Goal: Information Seeking & Learning: Learn about a topic

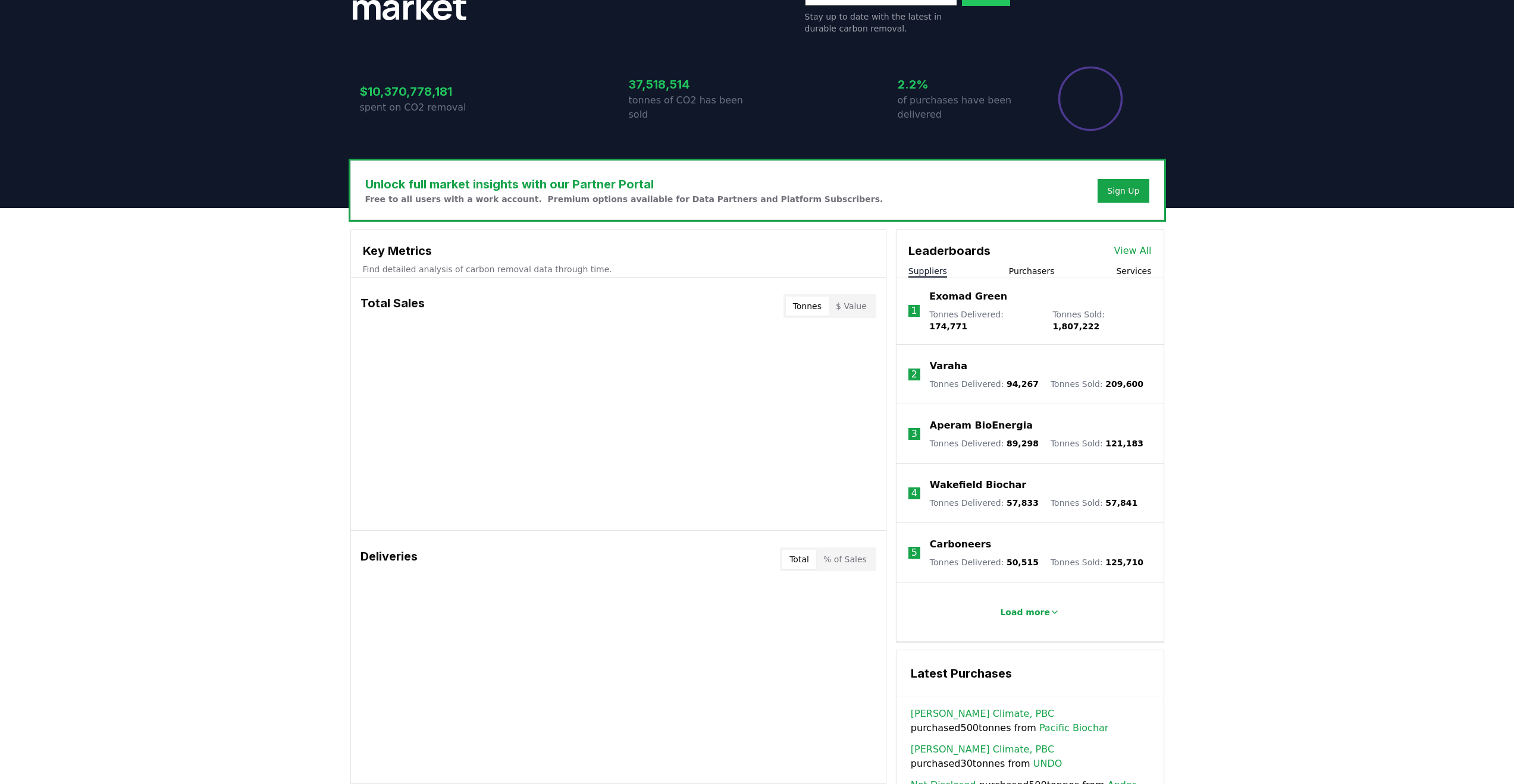
scroll to position [238, 0]
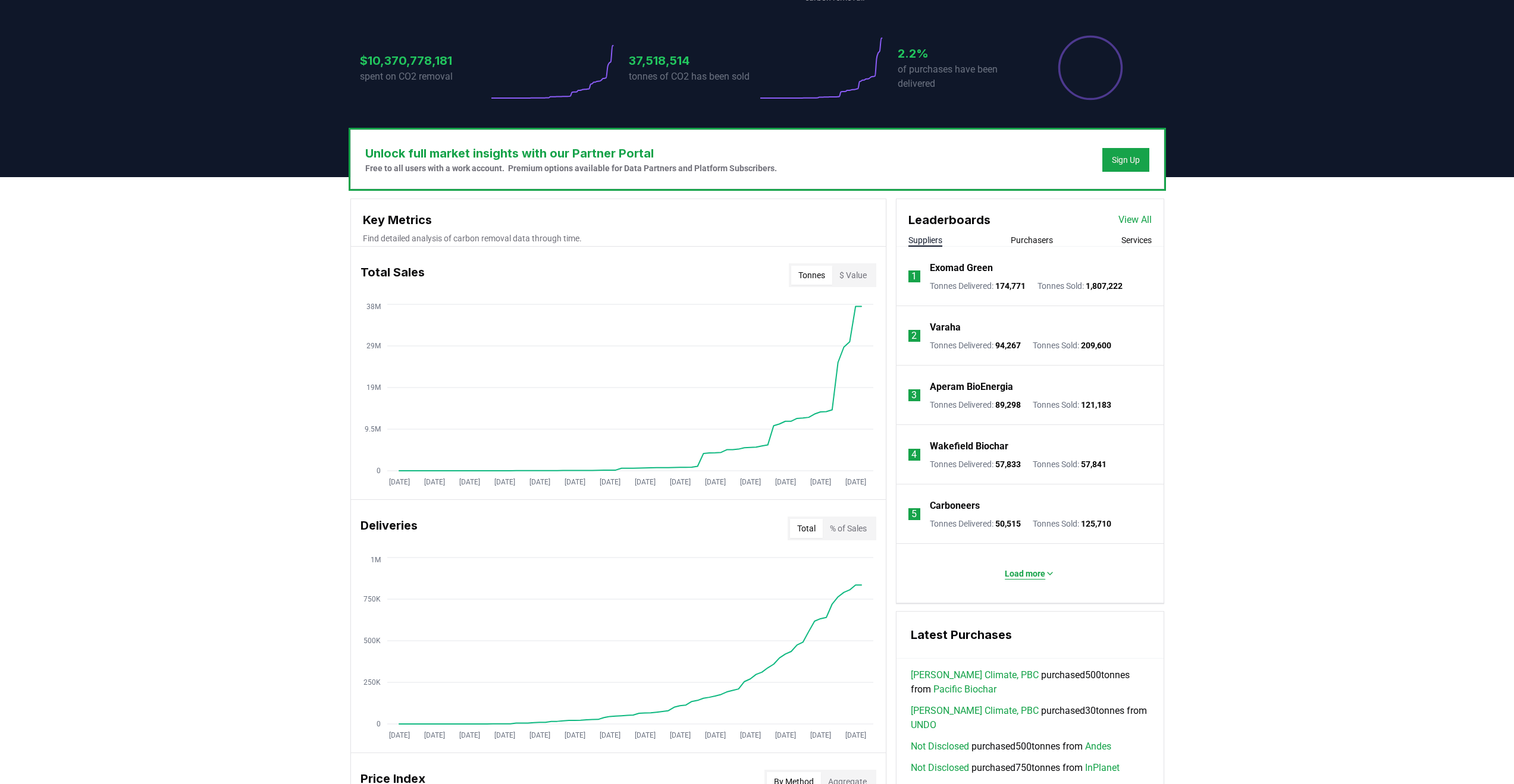
click at [1016, 572] on p "Load more" at bounding box center [1025, 573] width 40 height 12
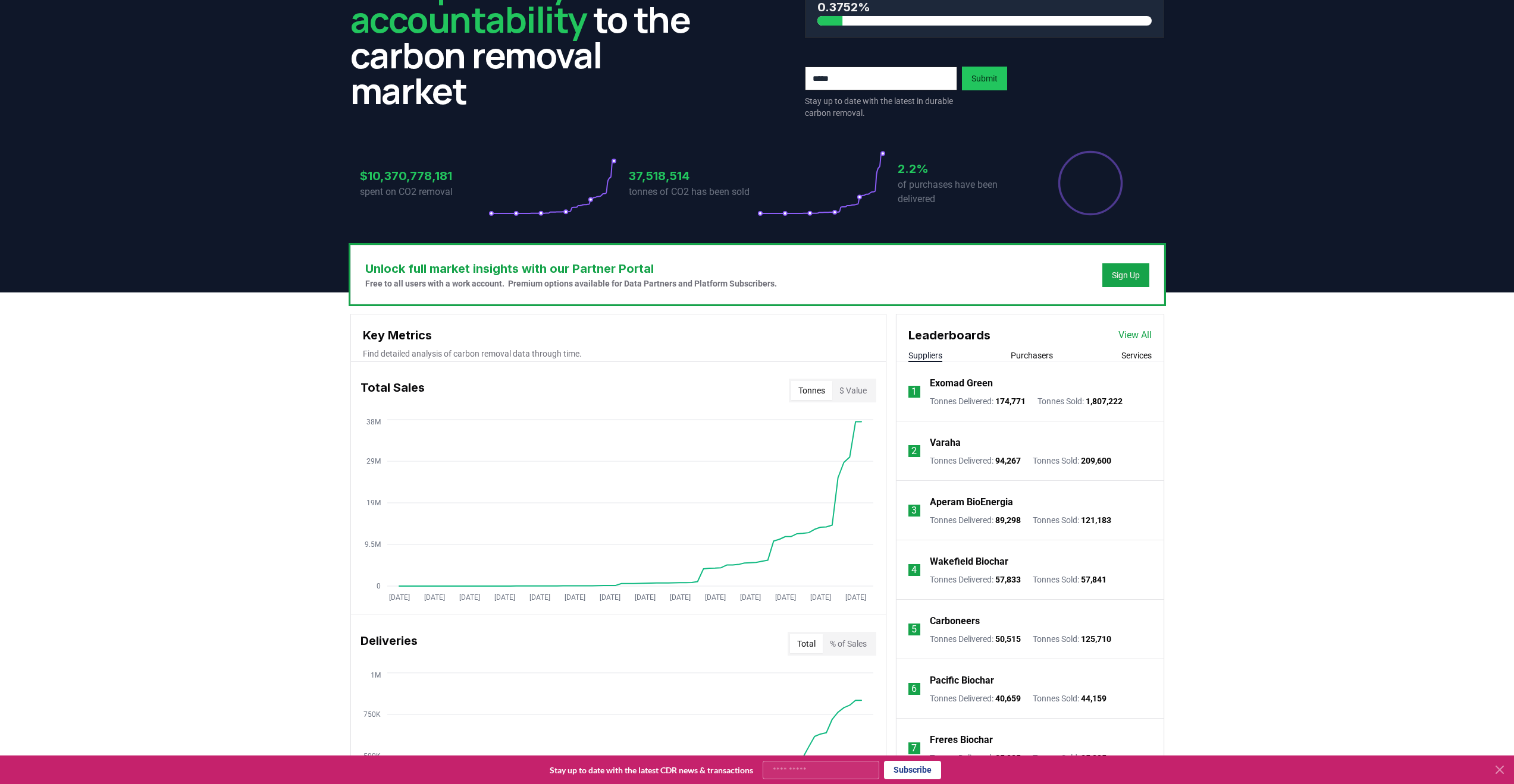
scroll to position [119, 0]
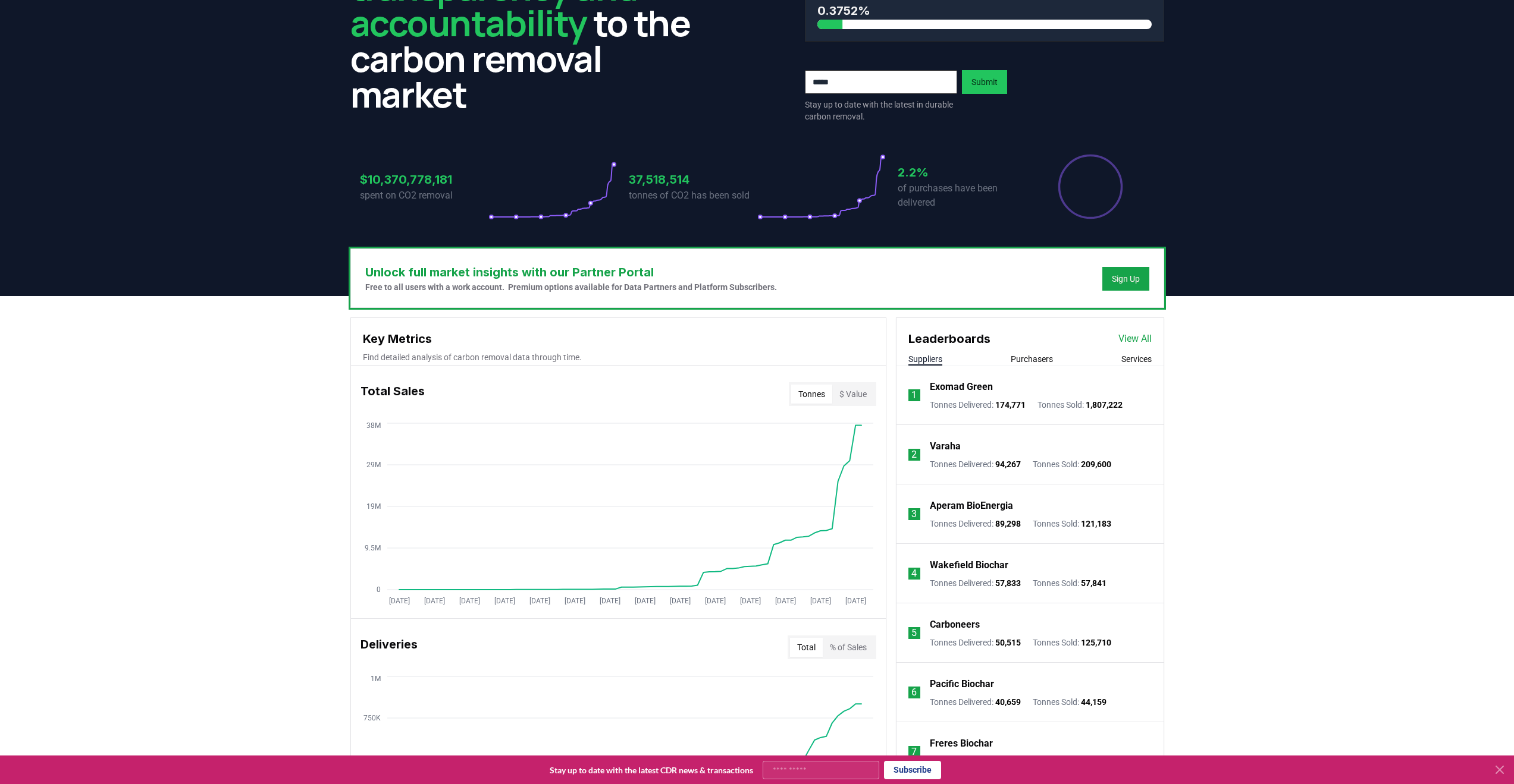
click at [1016, 331] on div "Leaderboards View All" at bounding box center [1030, 333] width 267 height 30
click at [1016, 336] on link "View All" at bounding box center [1135, 338] width 33 height 14
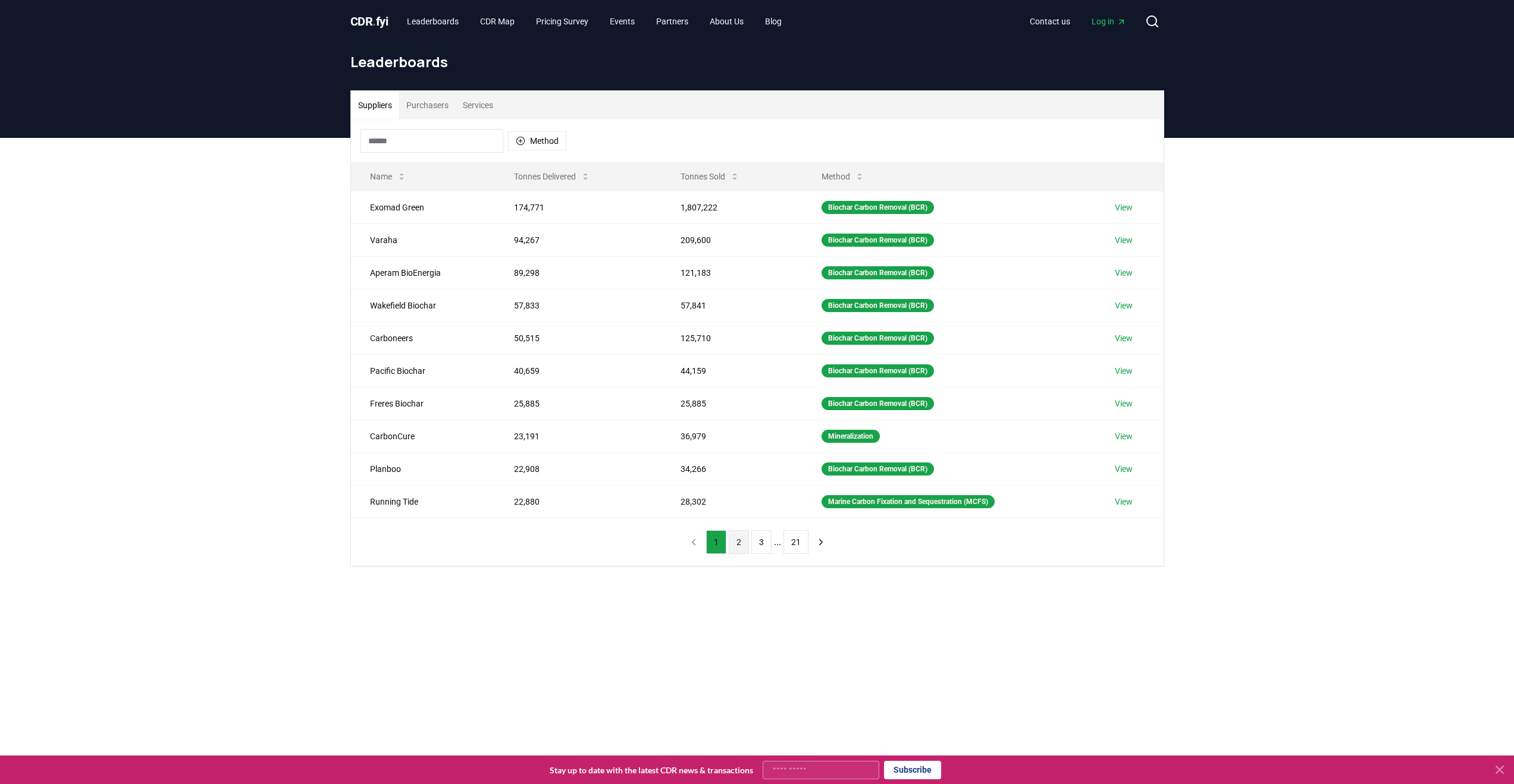
click at [737, 542] on button "2" at bounding box center [739, 542] width 20 height 24
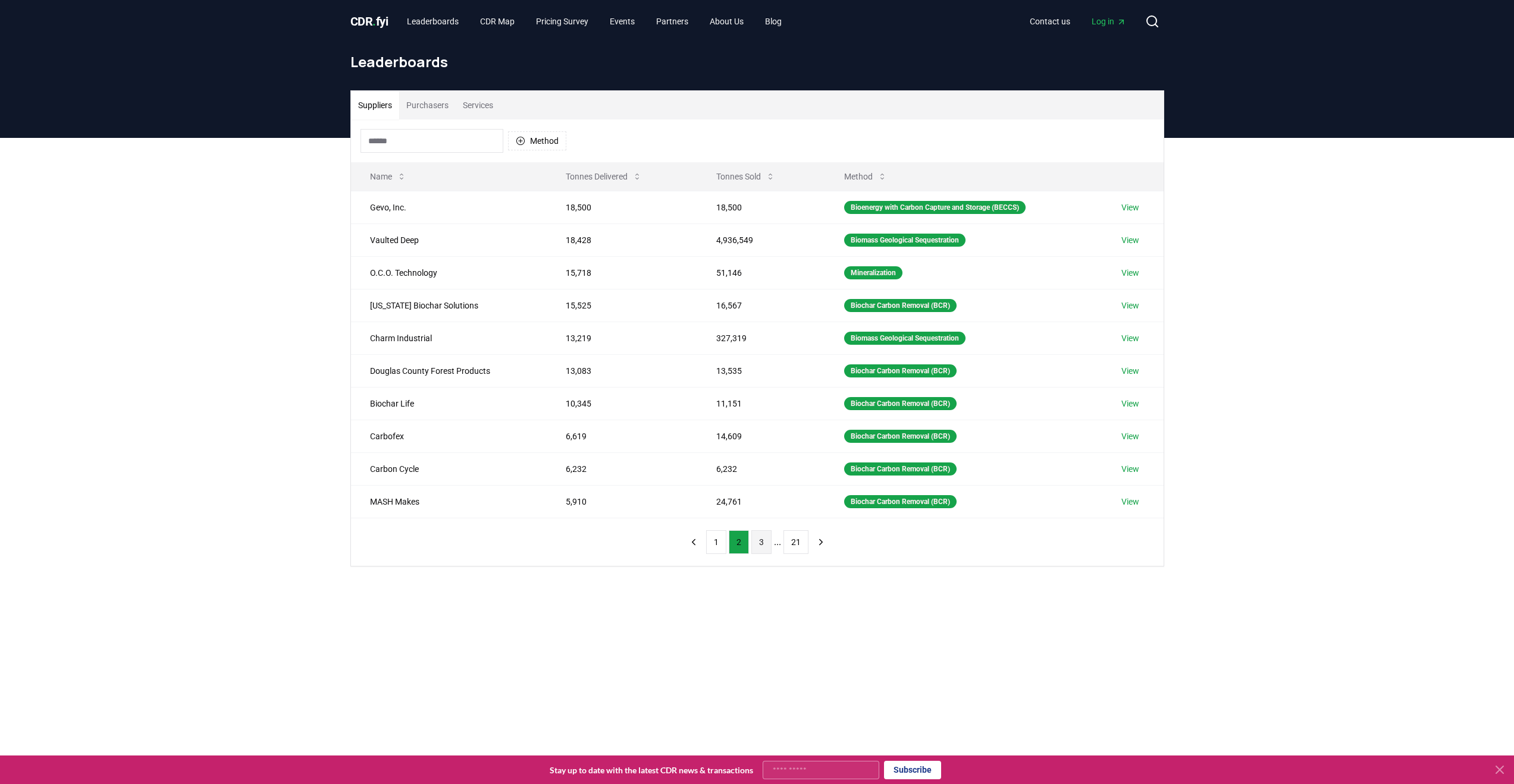
click at [763, 547] on button "3" at bounding box center [761, 542] width 20 height 24
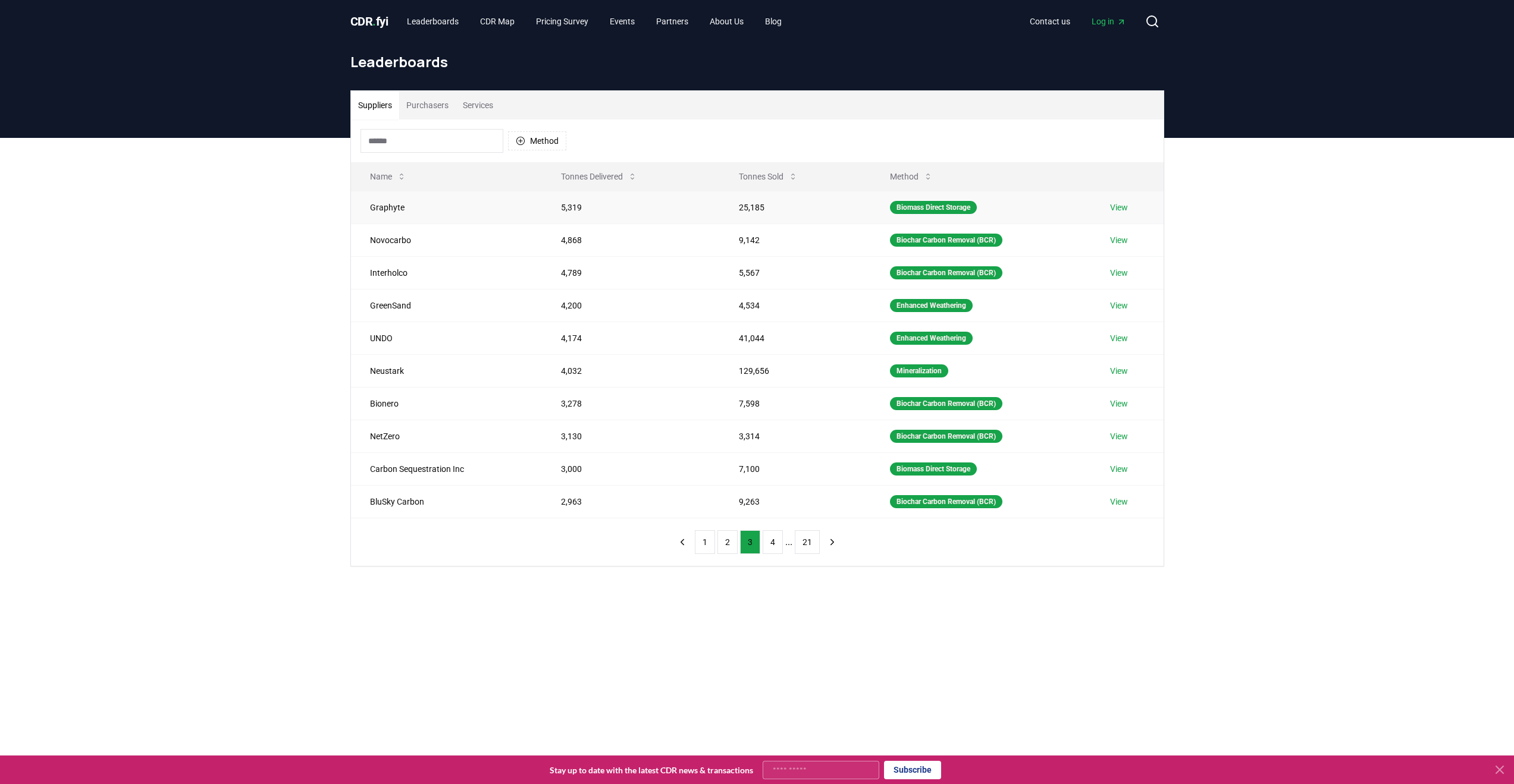
click at [382, 204] on td "Graphyte" at bounding box center [446, 207] width 191 height 33
click at [389, 206] on td "Graphyte" at bounding box center [446, 207] width 191 height 33
click at [777, 546] on button "4" at bounding box center [773, 542] width 20 height 24
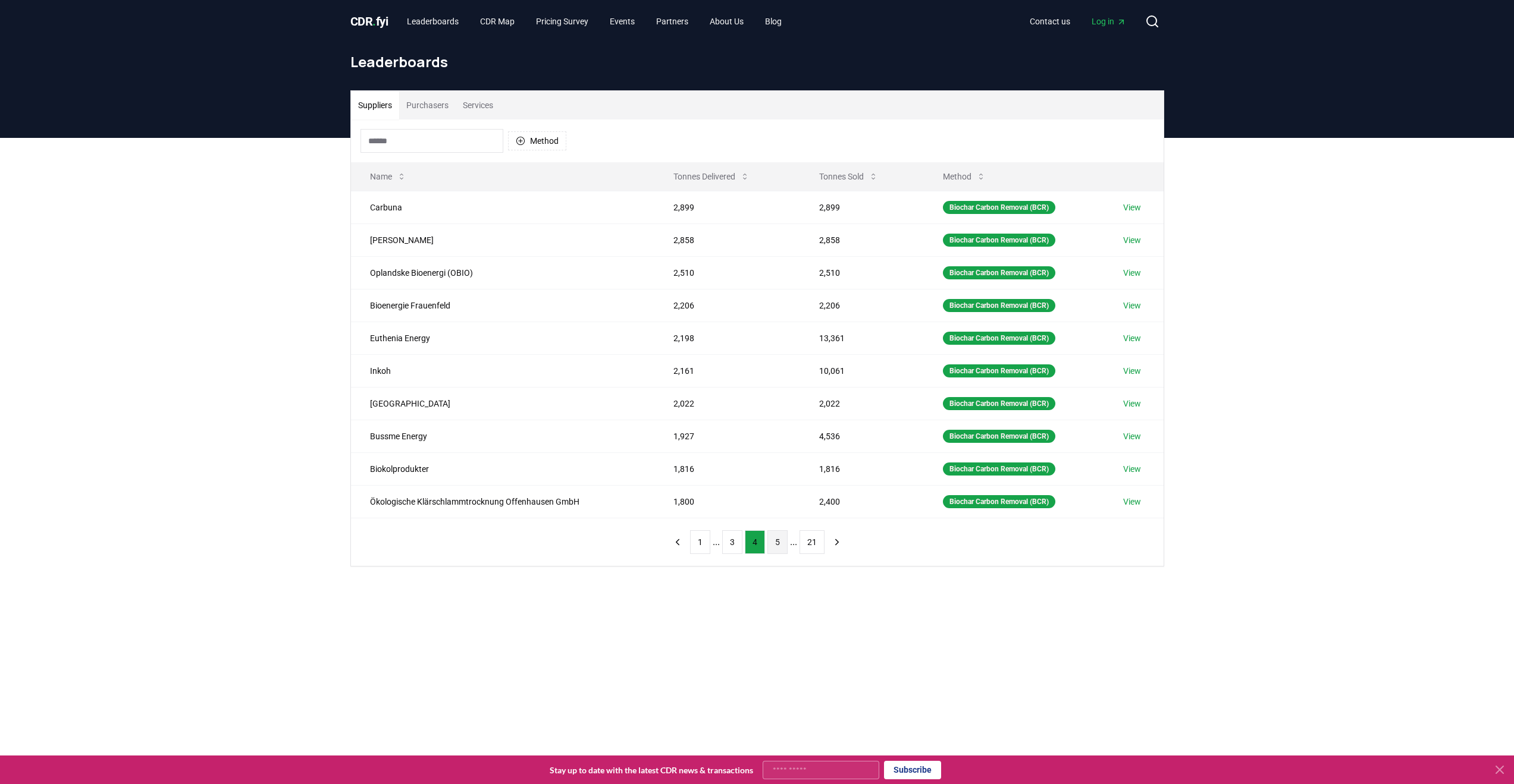
click at [778, 542] on button "5" at bounding box center [777, 542] width 20 height 24
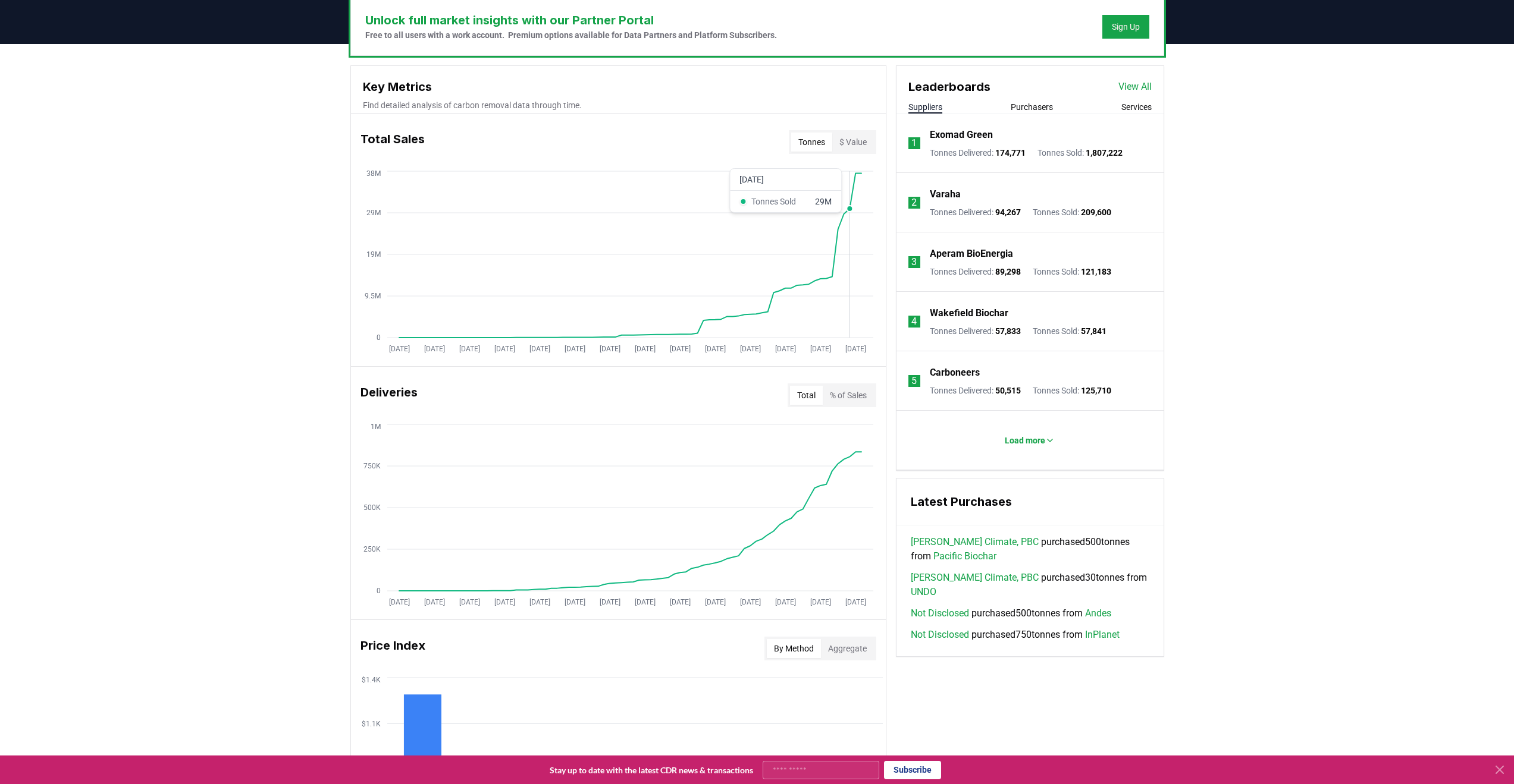
scroll to position [416, 0]
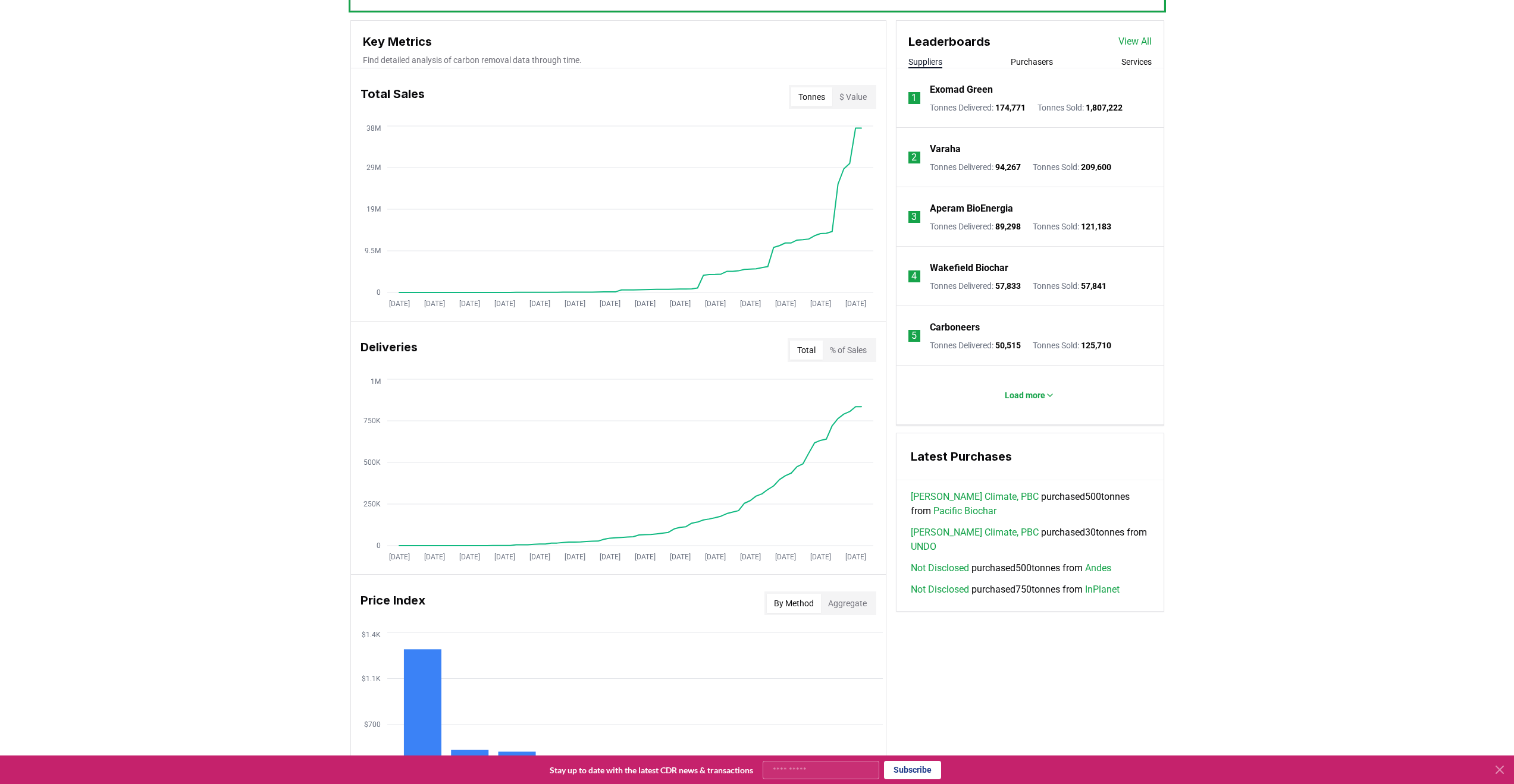
click at [863, 358] on button "% of Sales" at bounding box center [848, 350] width 51 height 19
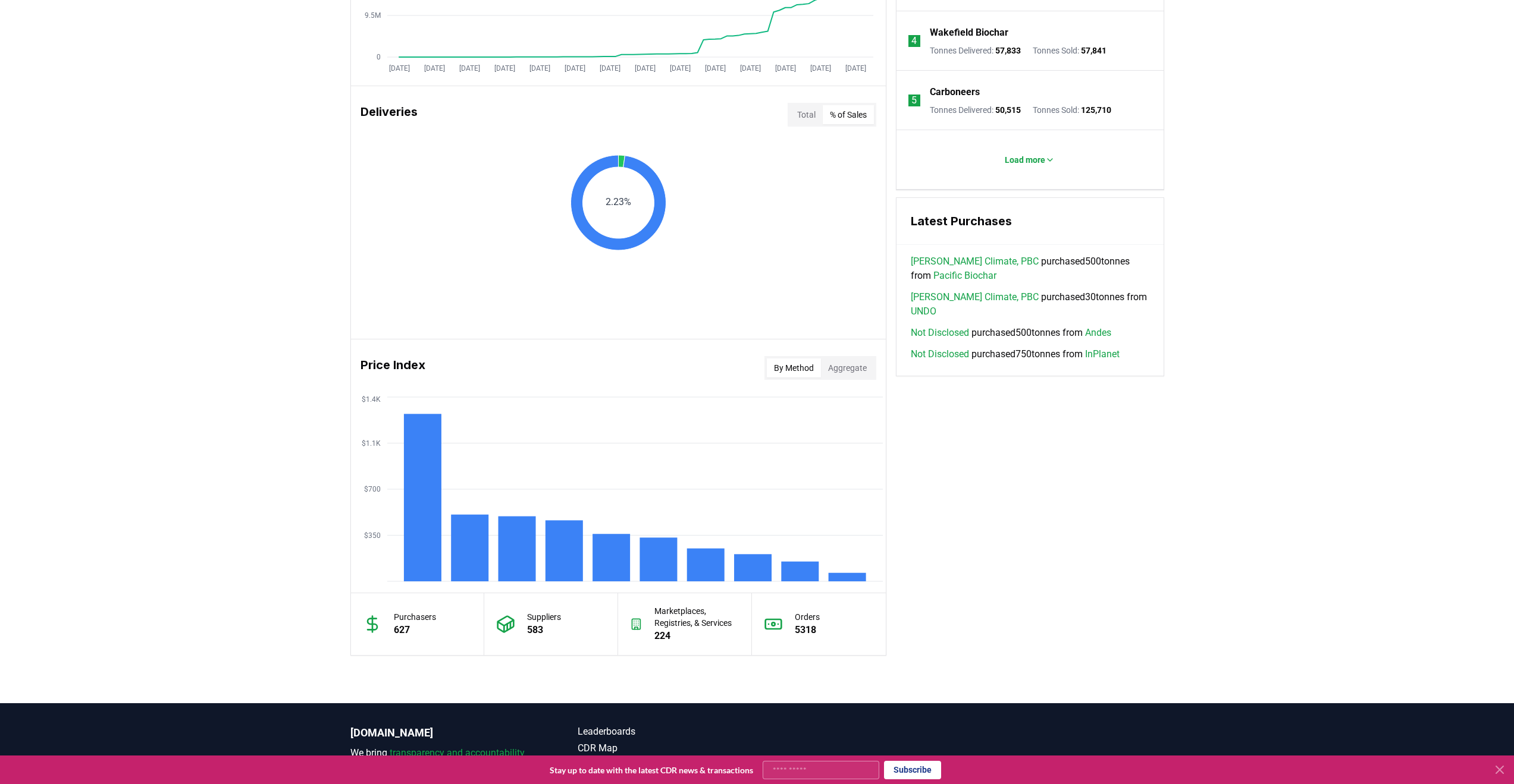
scroll to position [654, 0]
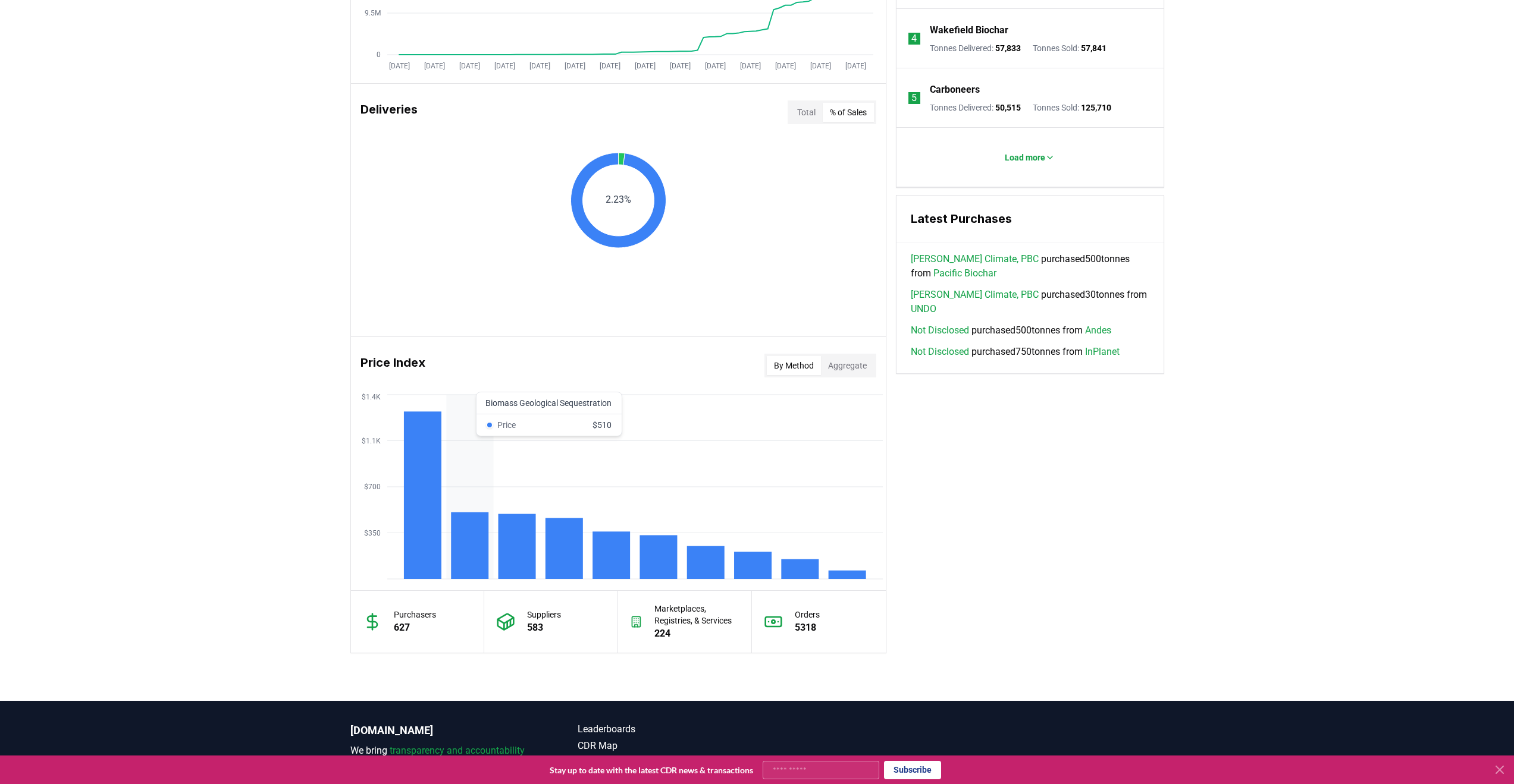
click at [477, 540] on rect at bounding box center [469, 546] width 38 height 67
click at [515, 540] on rect at bounding box center [516, 546] width 38 height 65
click at [854, 369] on button "Aggregate" at bounding box center [847, 365] width 53 height 19
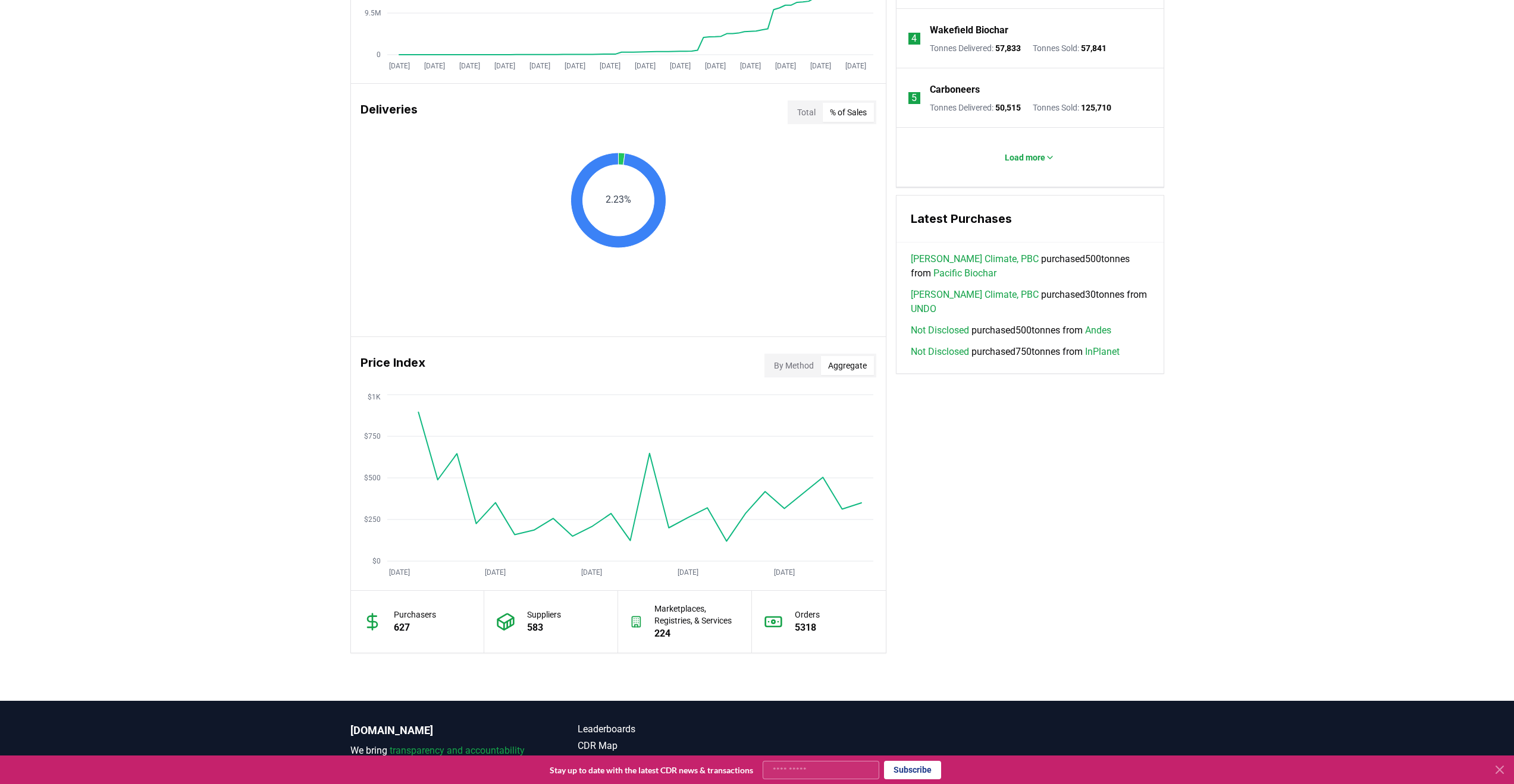
click at [804, 367] on button "By Method" at bounding box center [794, 365] width 54 height 19
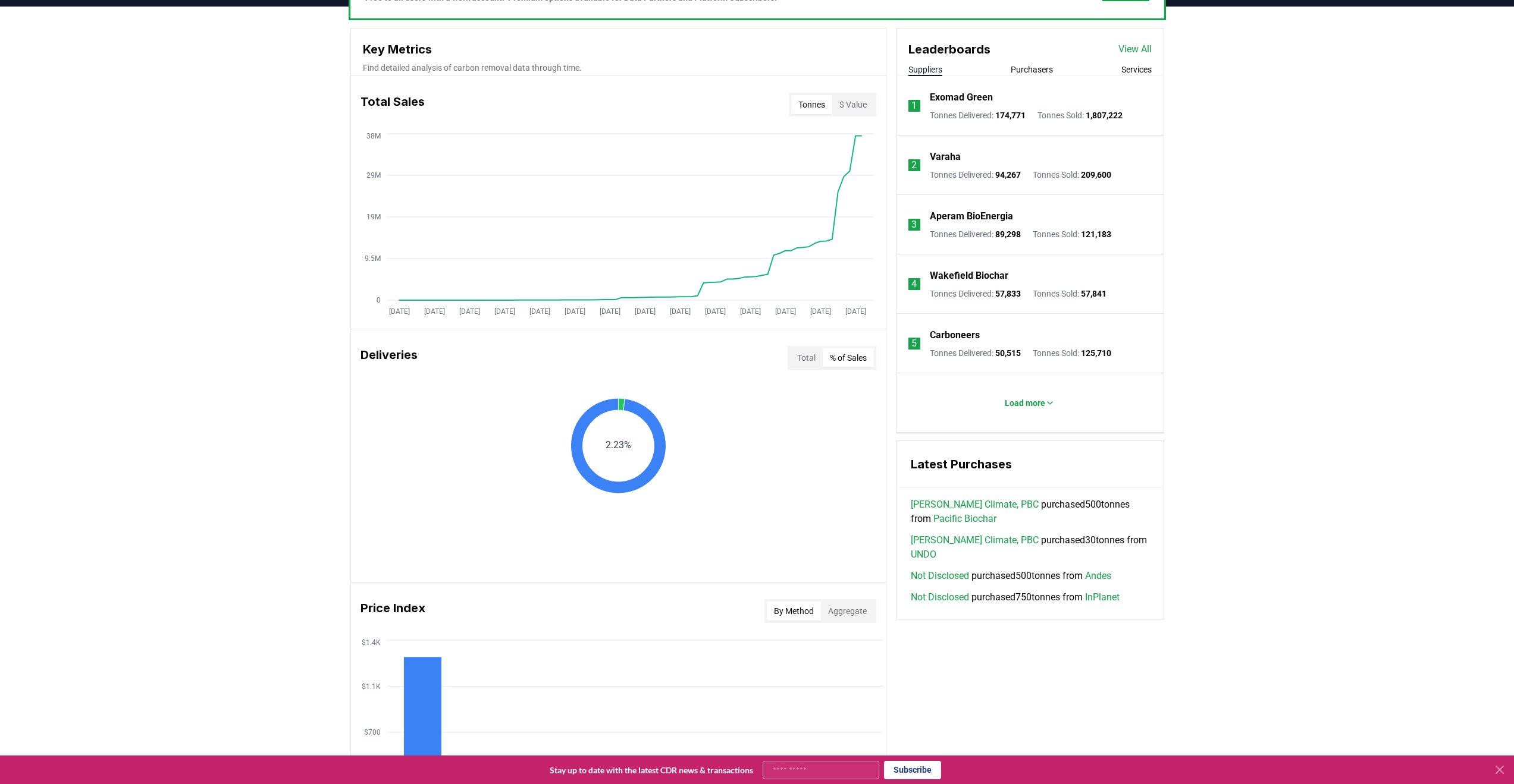
scroll to position [0, 0]
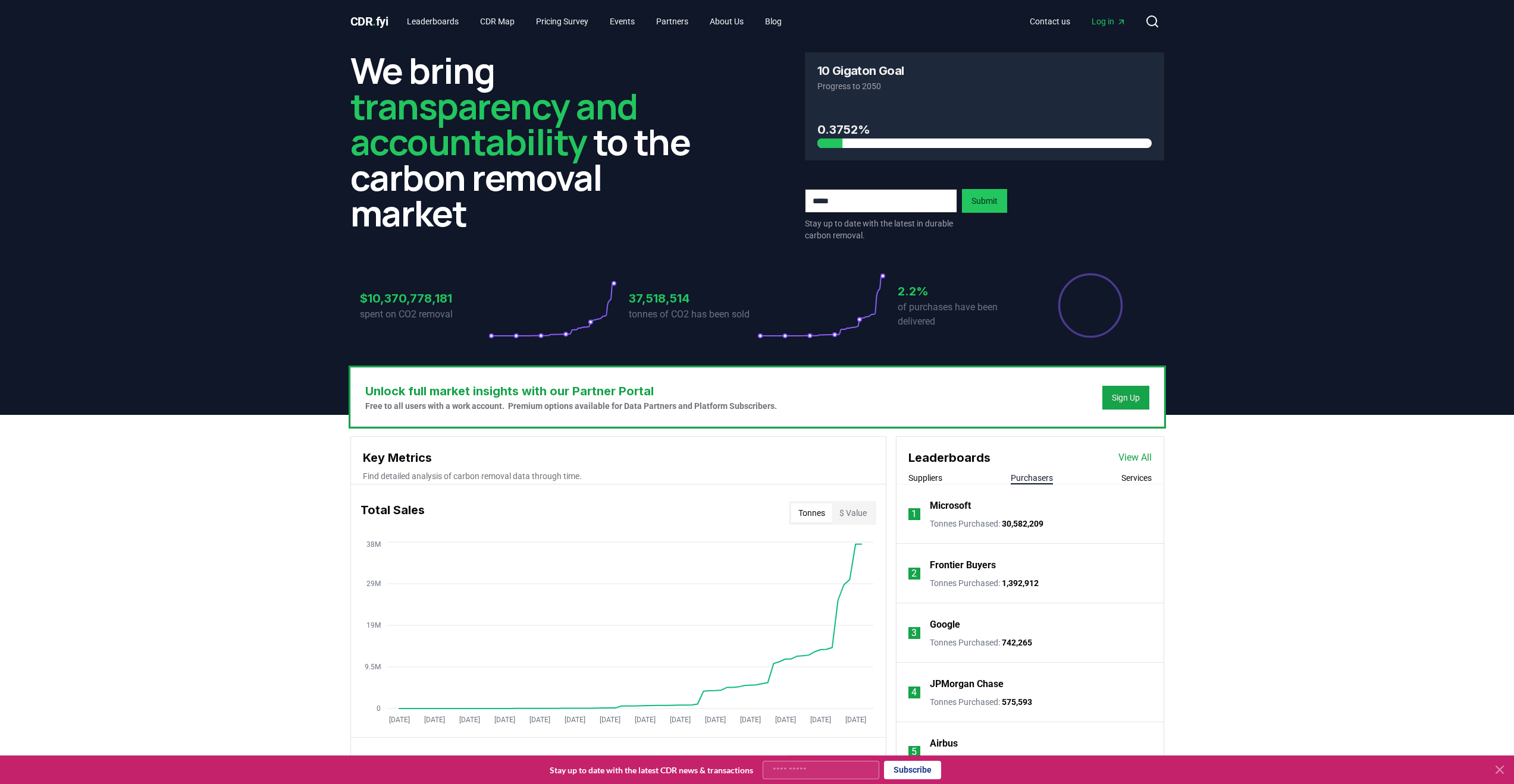
click at [1030, 476] on button "Purchasers" at bounding box center [1032, 478] width 42 height 12
click at [1138, 454] on link "View All" at bounding box center [1135, 457] width 33 height 14
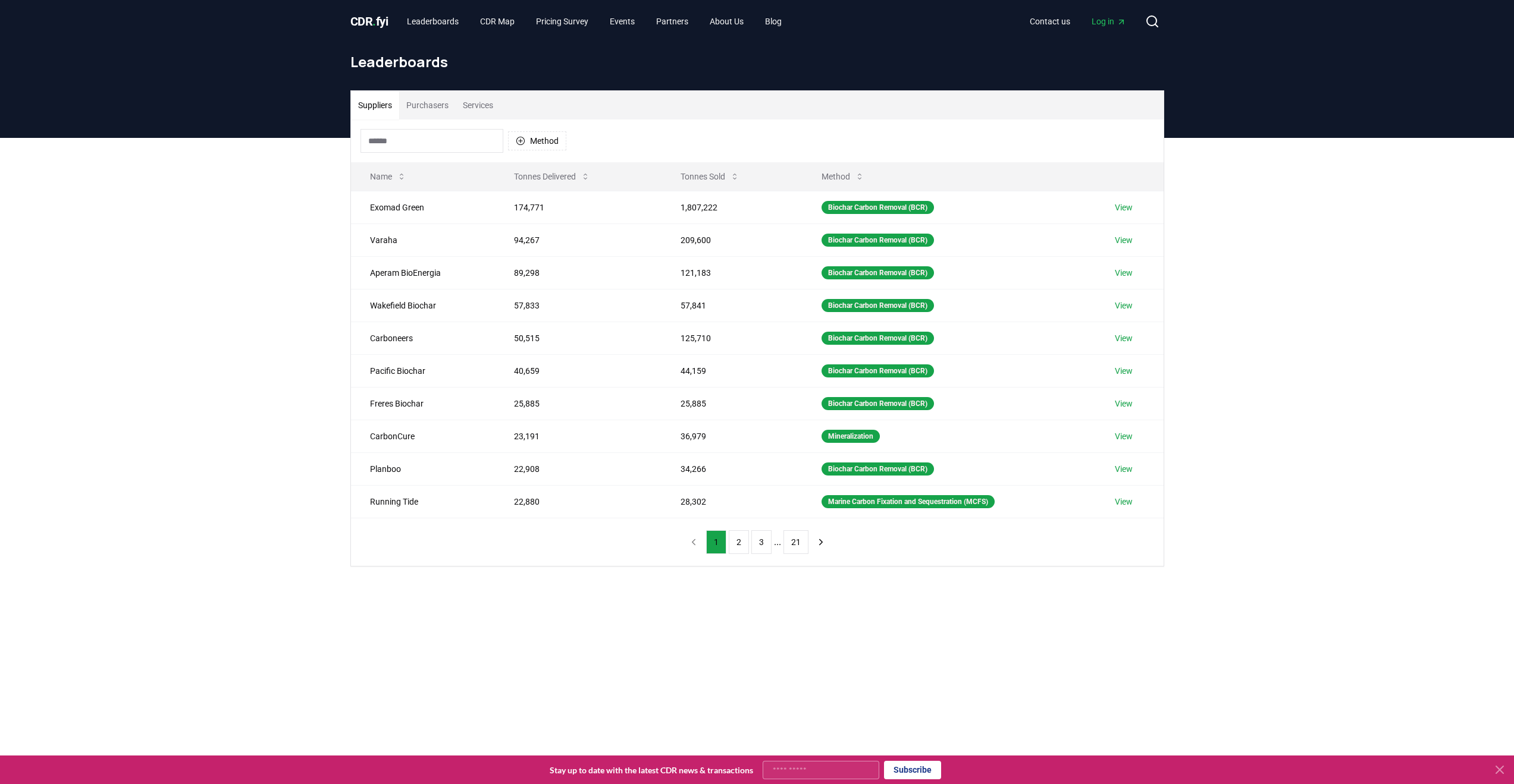
click at [452, 111] on button "Purchasers" at bounding box center [427, 105] width 56 height 28
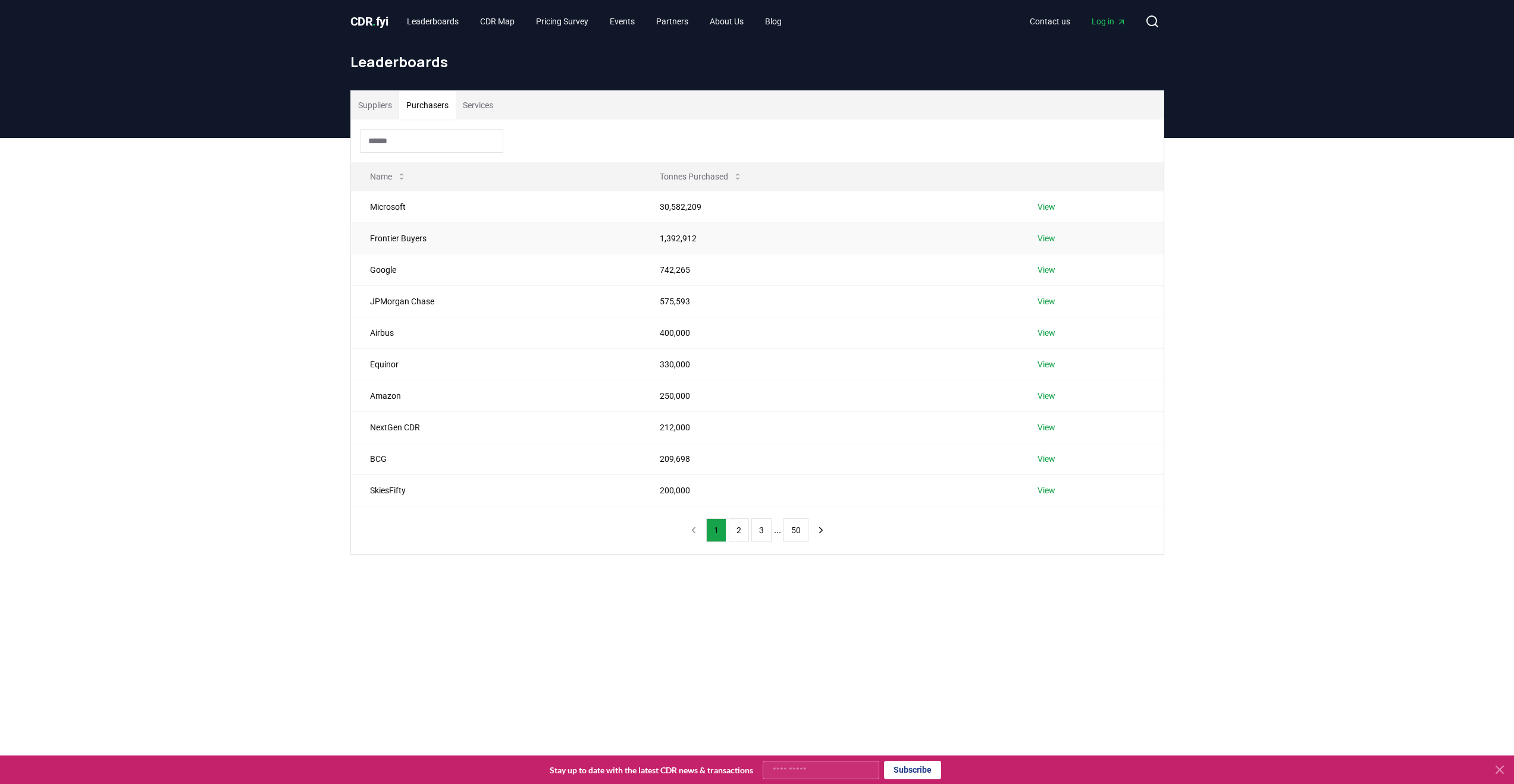
click at [467, 233] on td "Frontier Buyers" at bounding box center [496, 238] width 290 height 31
click at [732, 533] on button "2" at bounding box center [739, 530] width 20 height 24
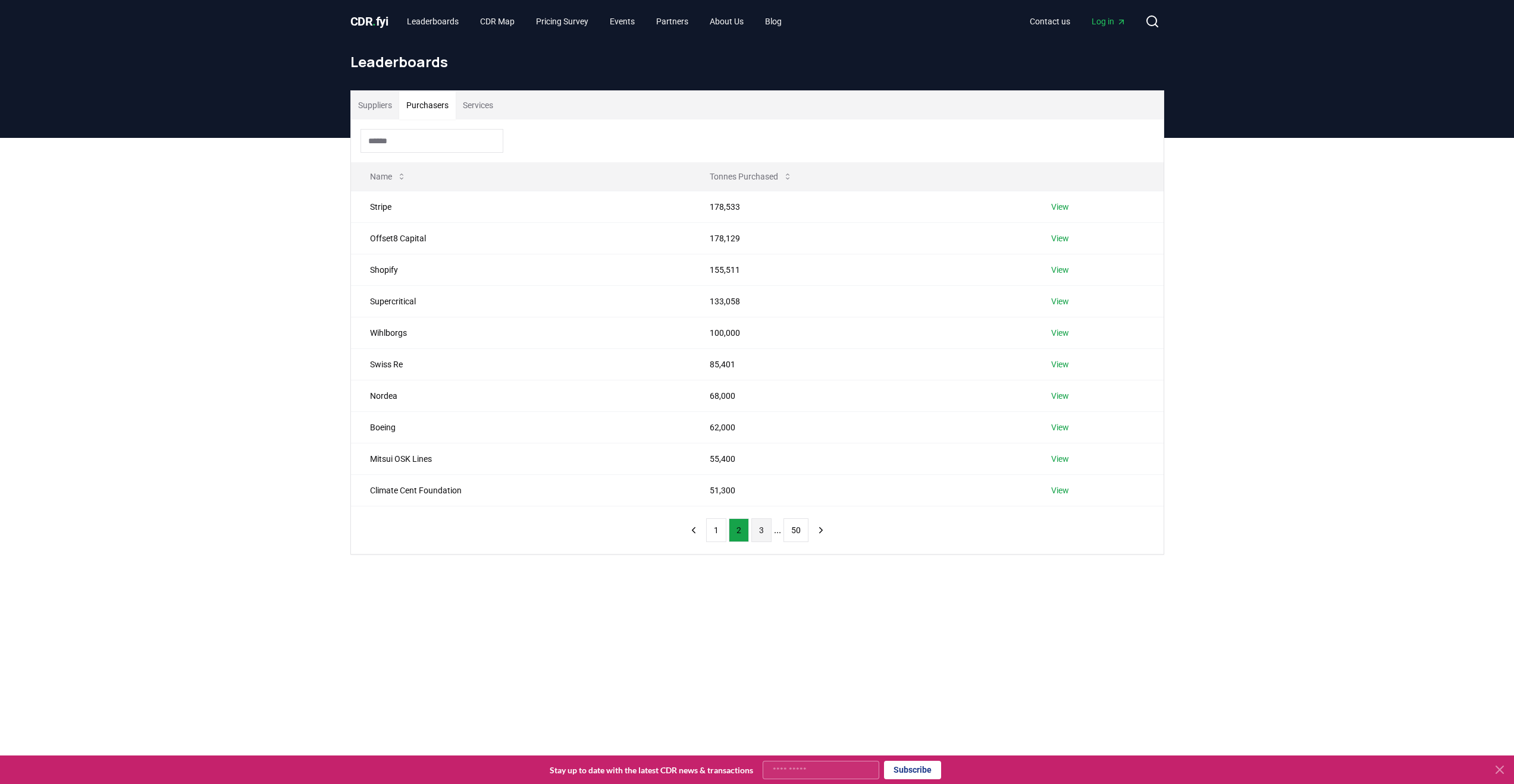
click at [762, 538] on button "3" at bounding box center [761, 530] width 20 height 24
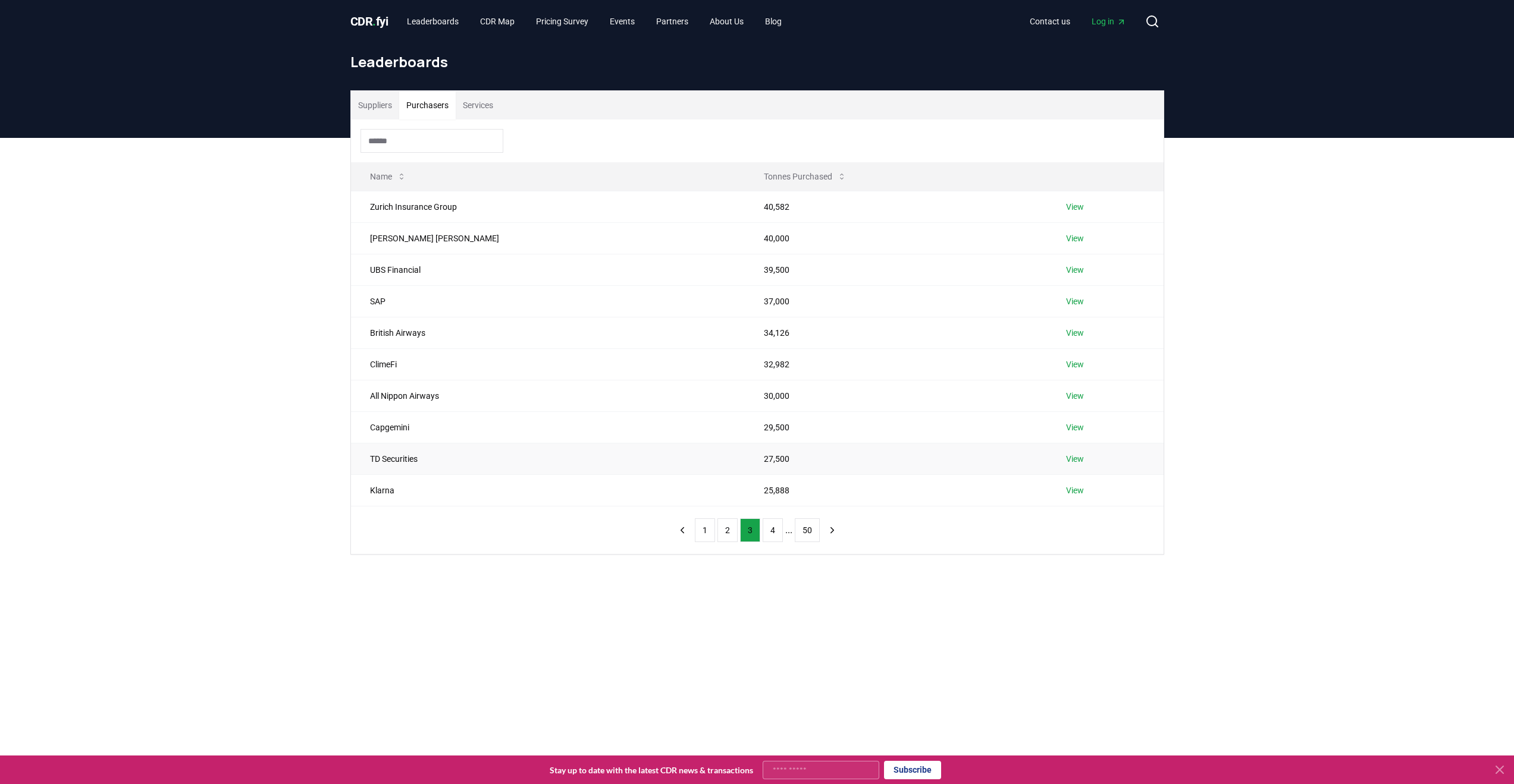
click at [1066, 464] on link "View" at bounding box center [1075, 459] width 18 height 12
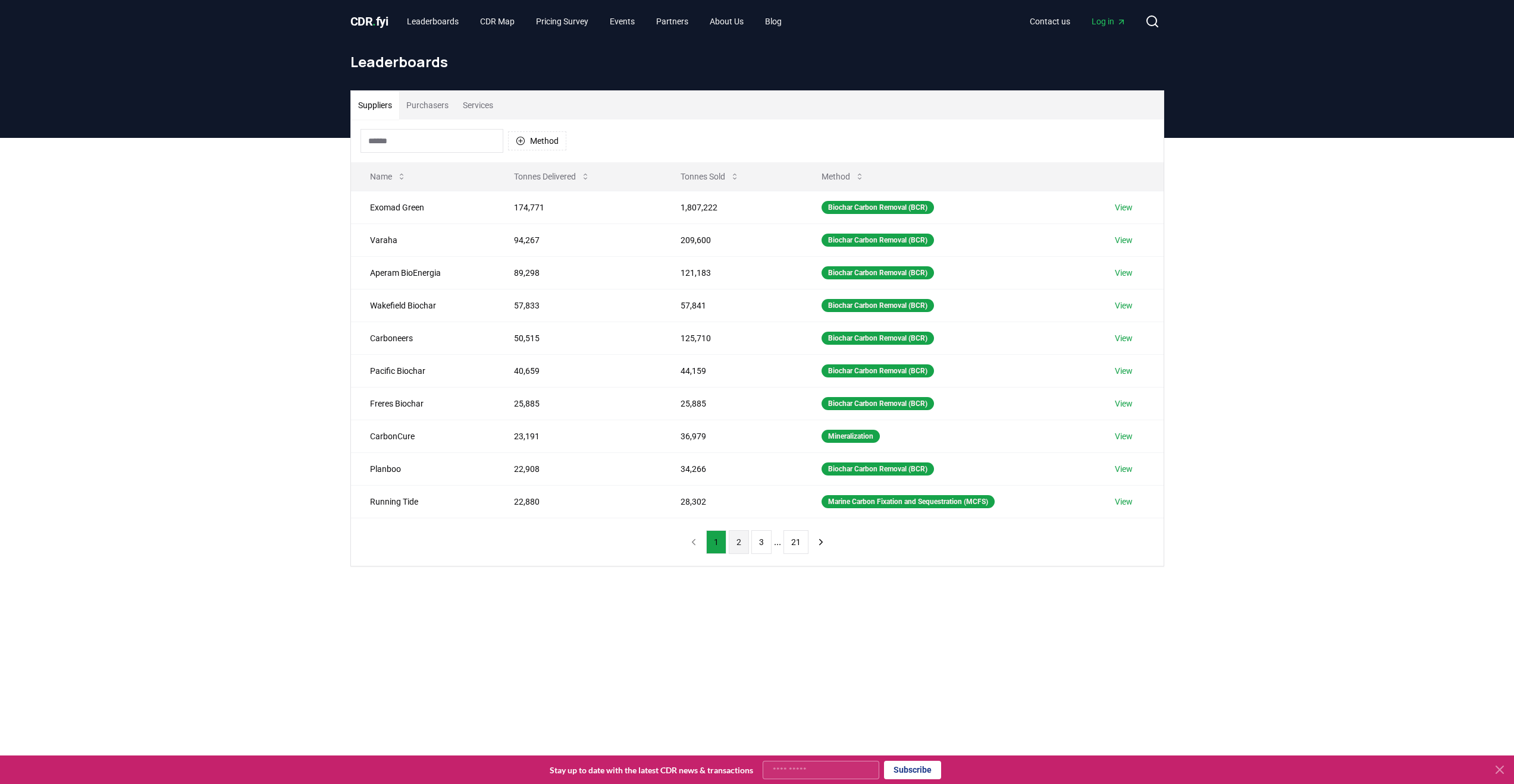
click at [736, 539] on button "2" at bounding box center [739, 542] width 20 height 24
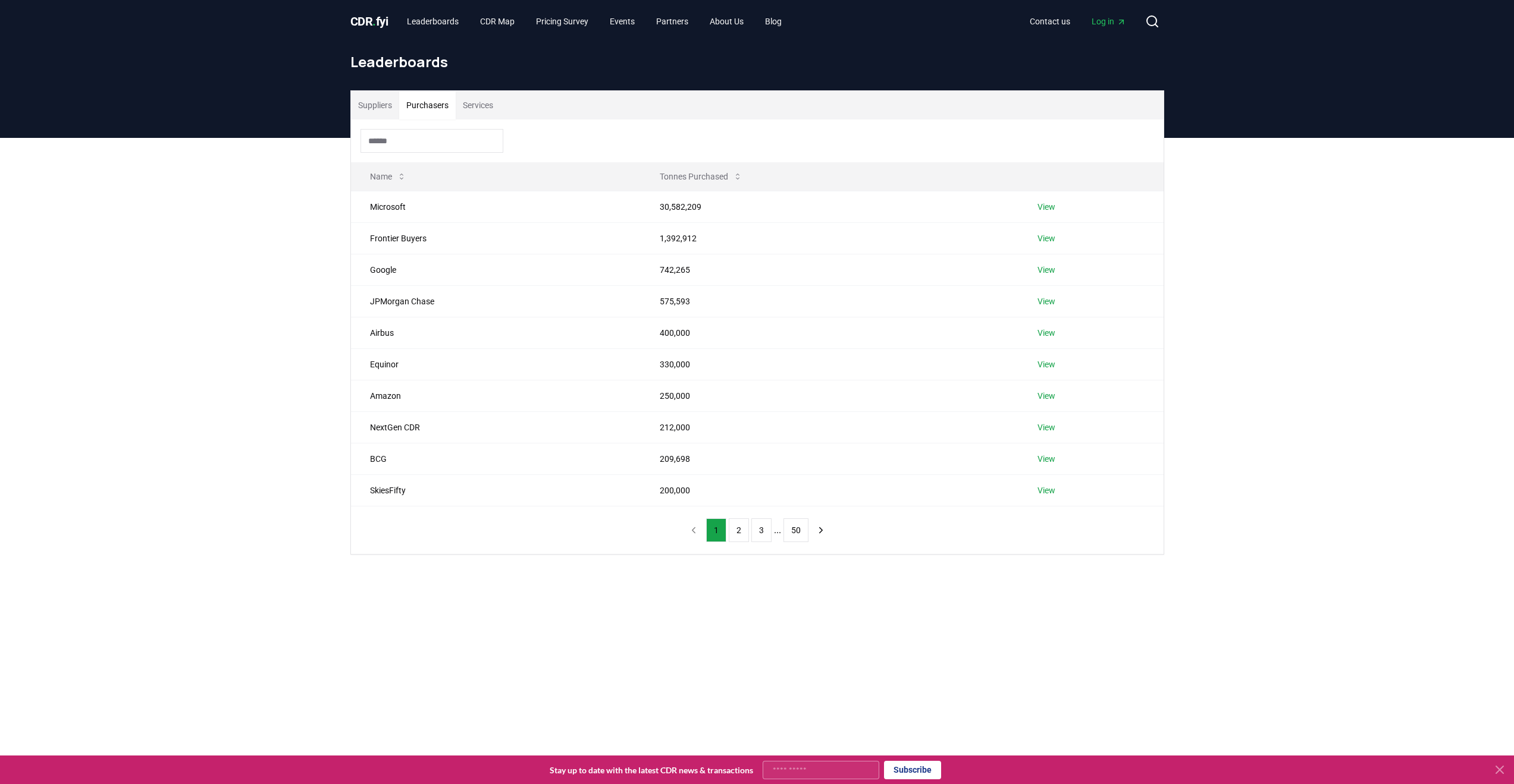
click at [450, 101] on button "Purchasers" at bounding box center [427, 105] width 56 height 28
click at [738, 535] on button "2" at bounding box center [739, 530] width 20 height 24
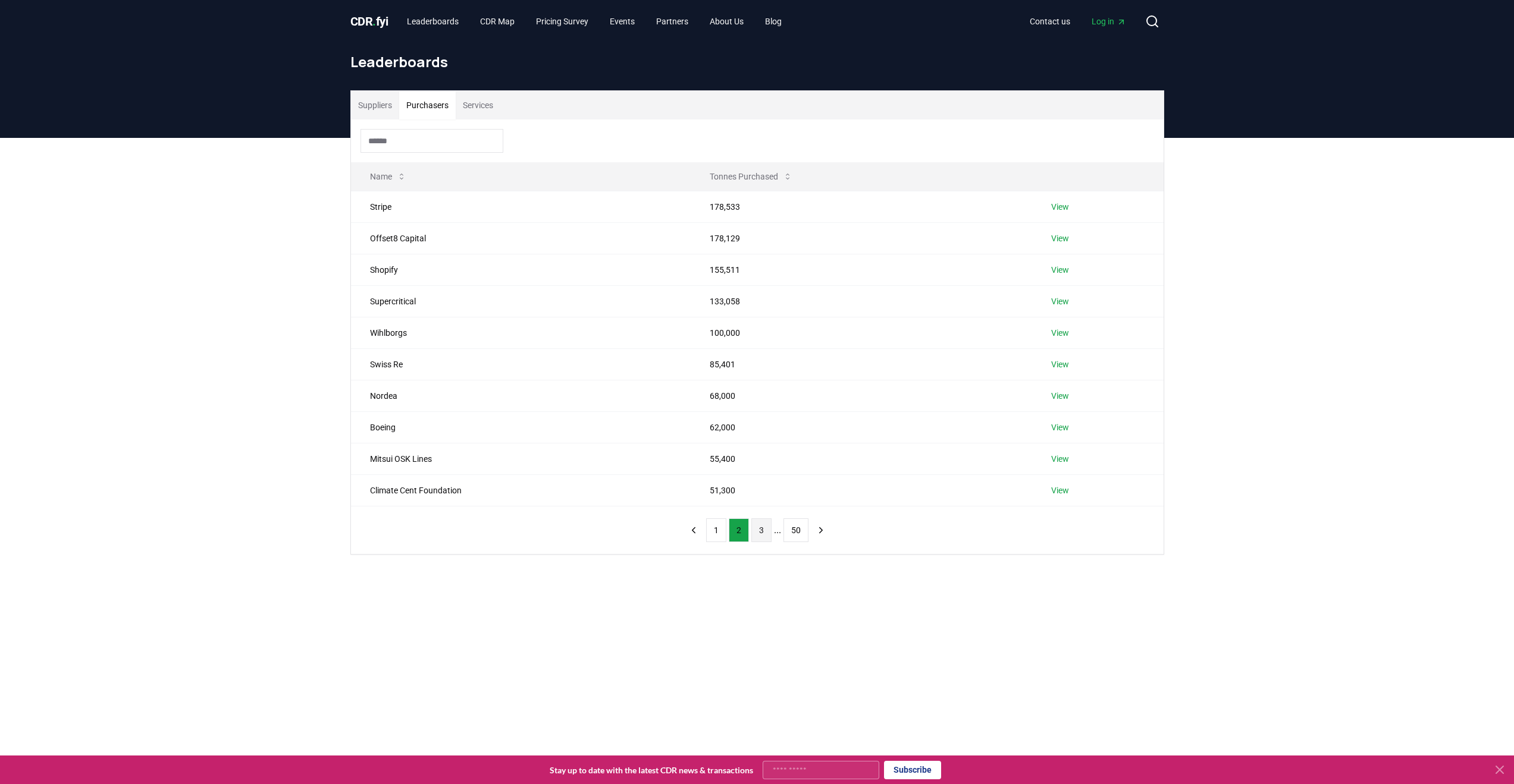
click at [757, 533] on button "3" at bounding box center [761, 530] width 20 height 24
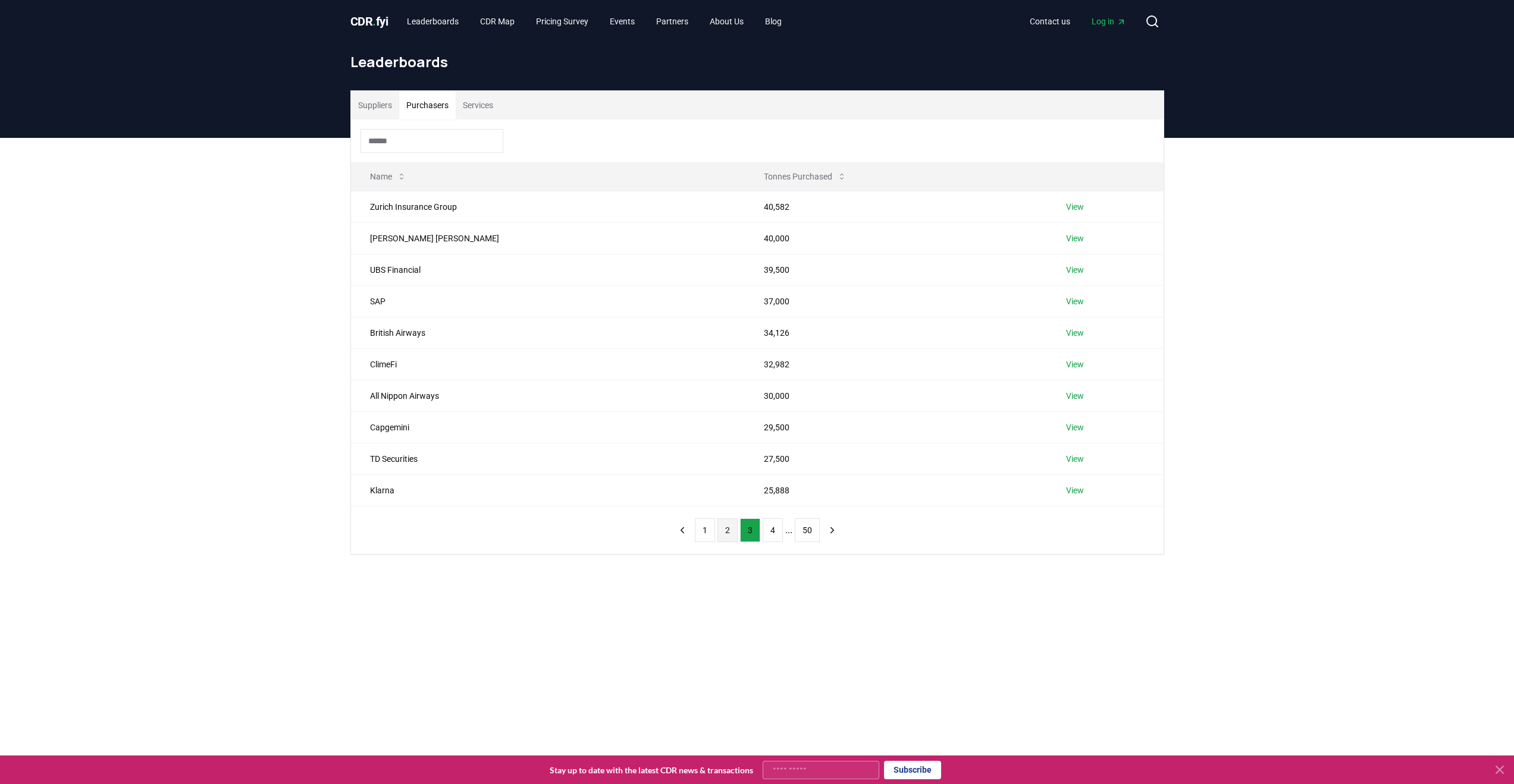
click at [733, 526] on button "2" at bounding box center [727, 530] width 20 height 24
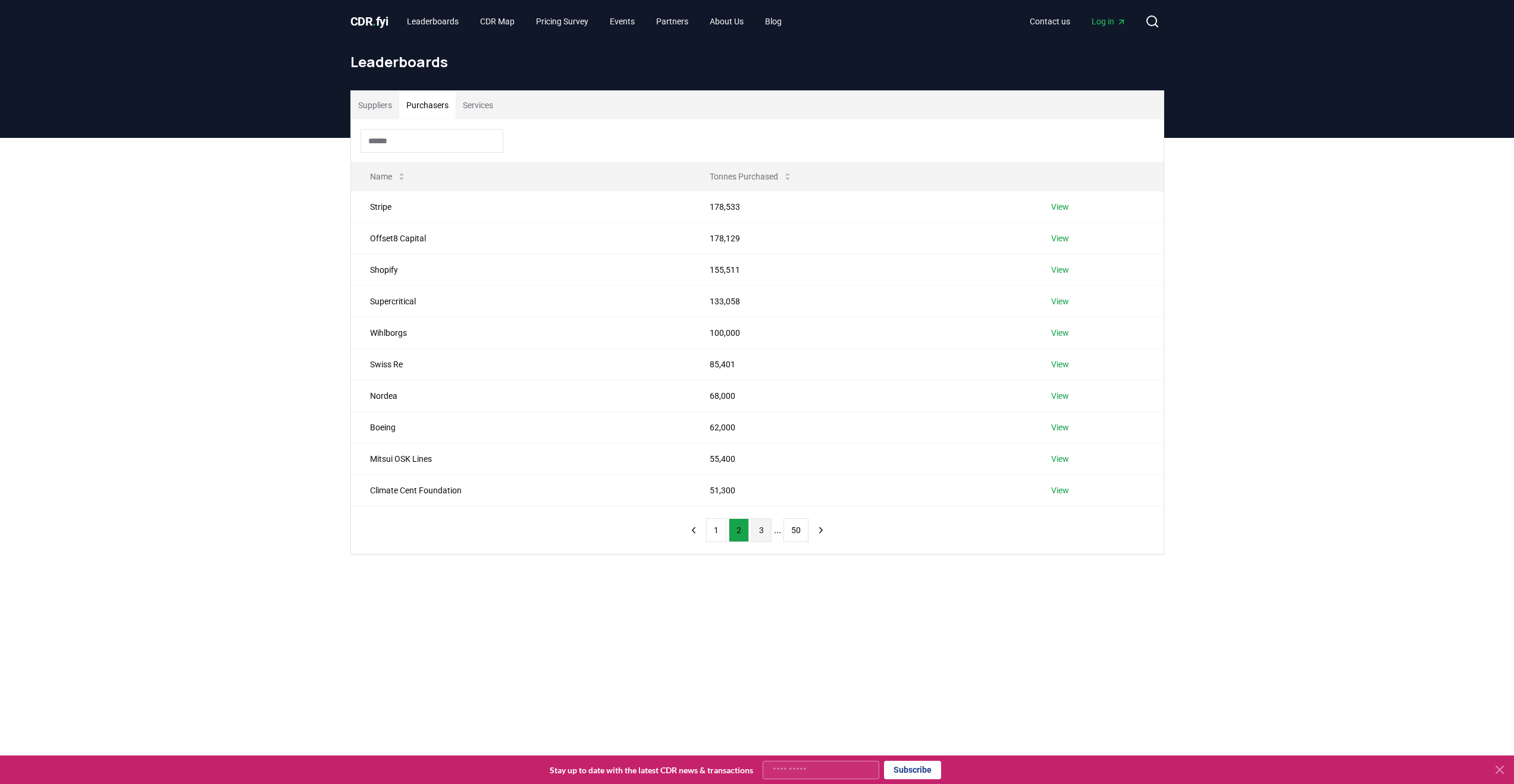
click at [765, 532] on button "3" at bounding box center [761, 530] width 20 height 24
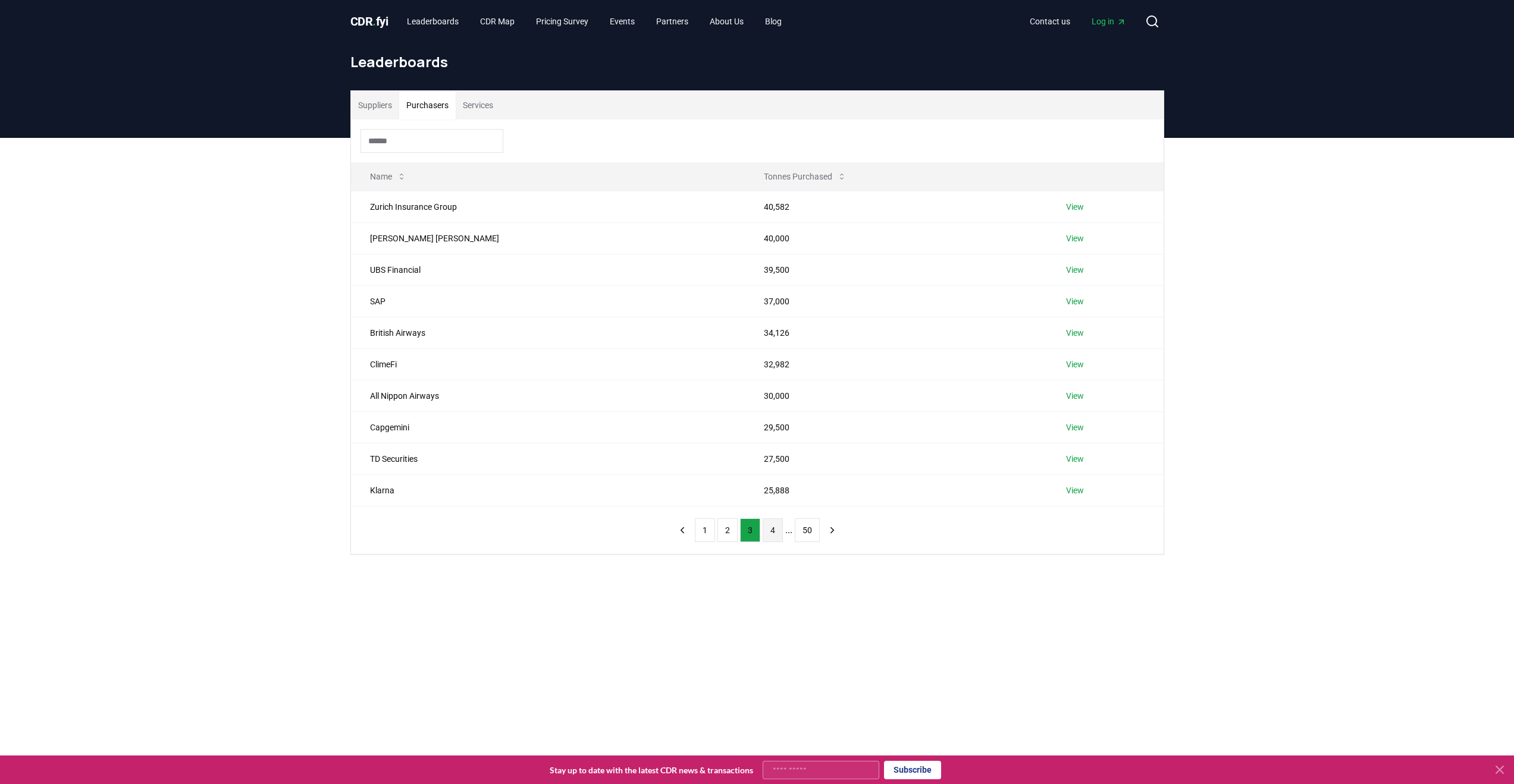
click at [773, 537] on button "4" at bounding box center [773, 530] width 20 height 24
click at [778, 536] on button "5" at bounding box center [777, 530] width 20 height 24
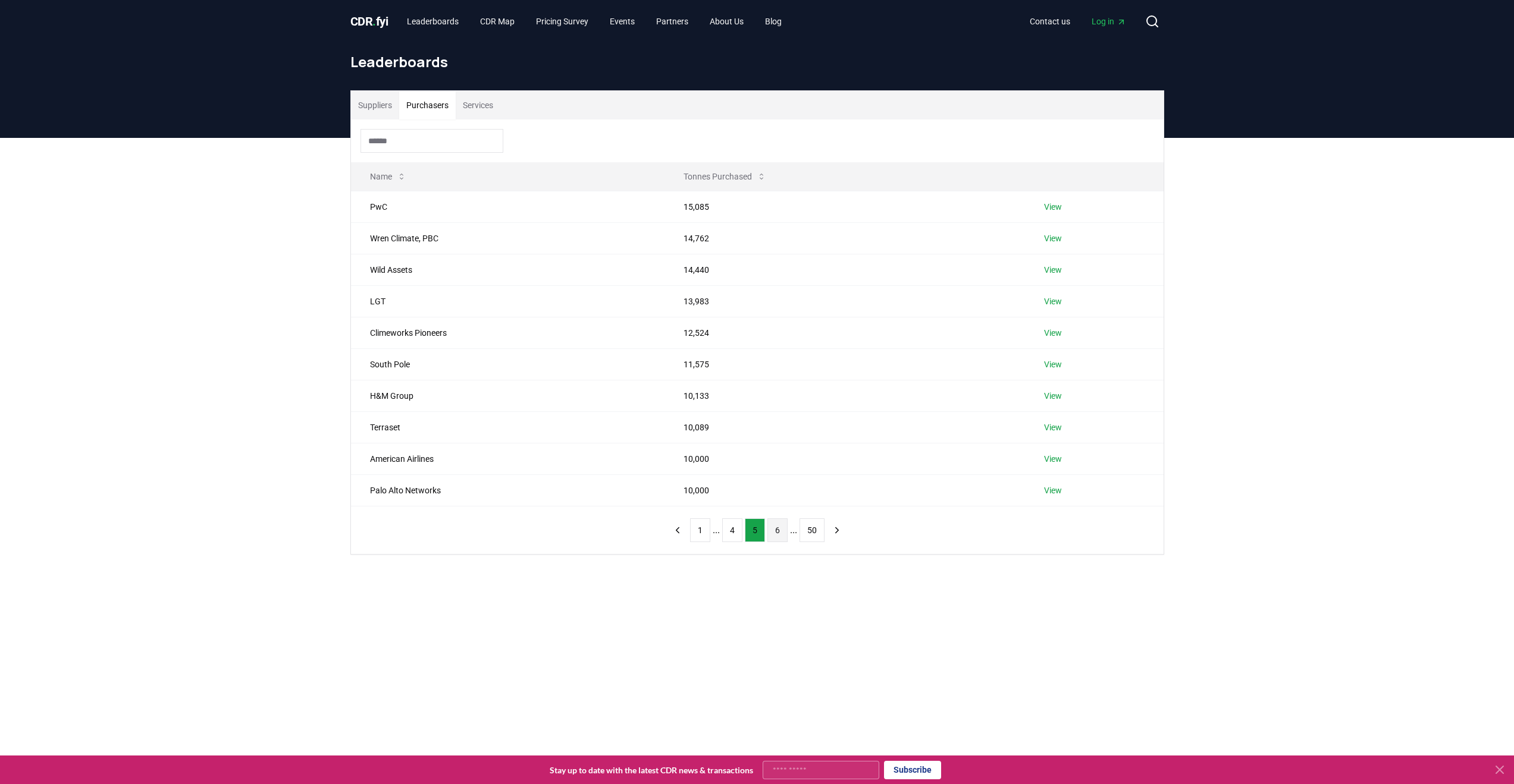
click at [778, 538] on button "6" at bounding box center [777, 530] width 20 height 24
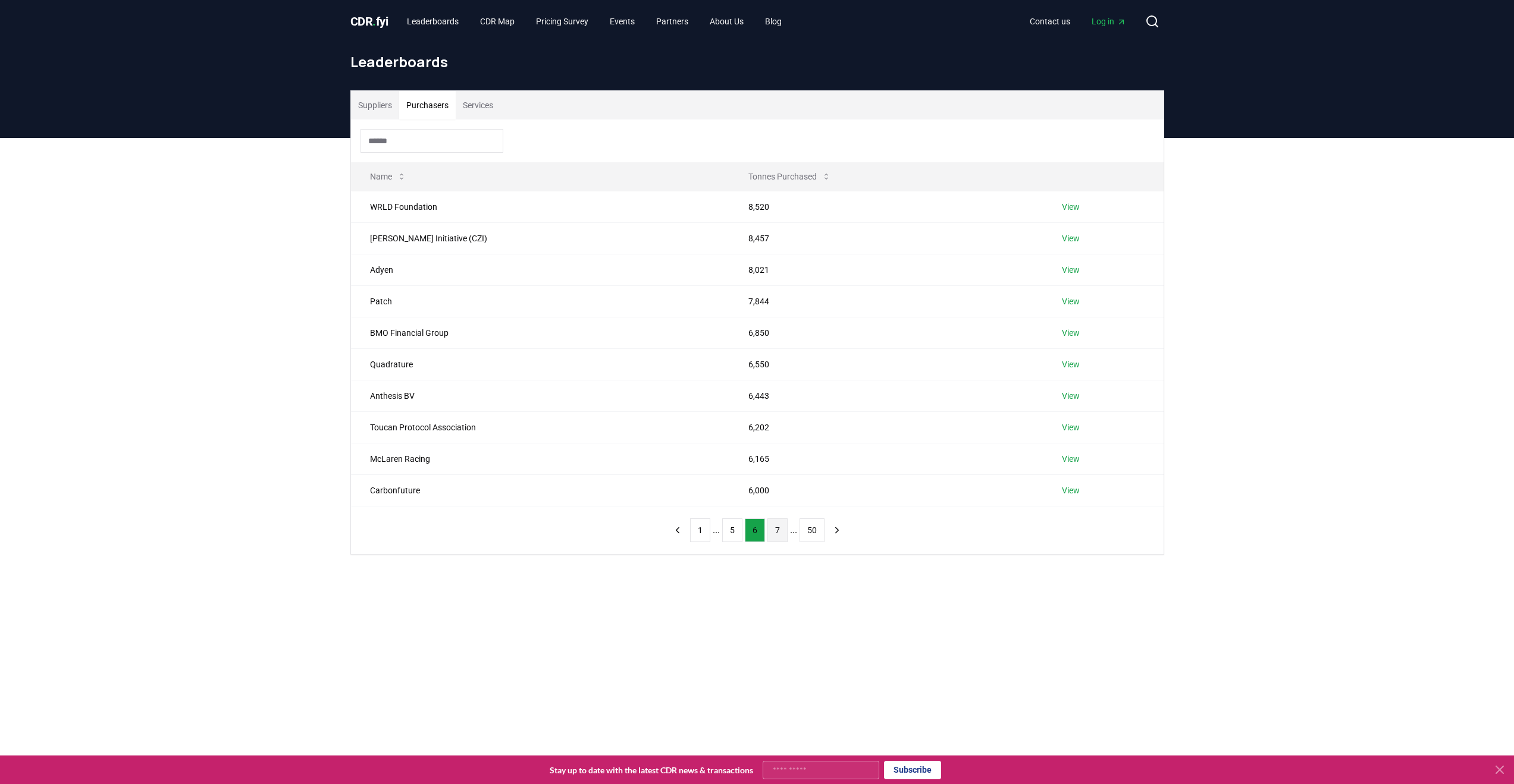
click at [778, 535] on button "7" at bounding box center [777, 530] width 20 height 24
click at [405, 148] on input at bounding box center [432, 141] width 143 height 24
click at [742, 539] on ul "1 ... 6 7 8 ... 50" at bounding box center [757, 530] width 135 height 24
click at [732, 535] on button "6" at bounding box center [732, 530] width 20 height 24
click at [1080, 332] on link "View" at bounding box center [1070, 333] width 18 height 12
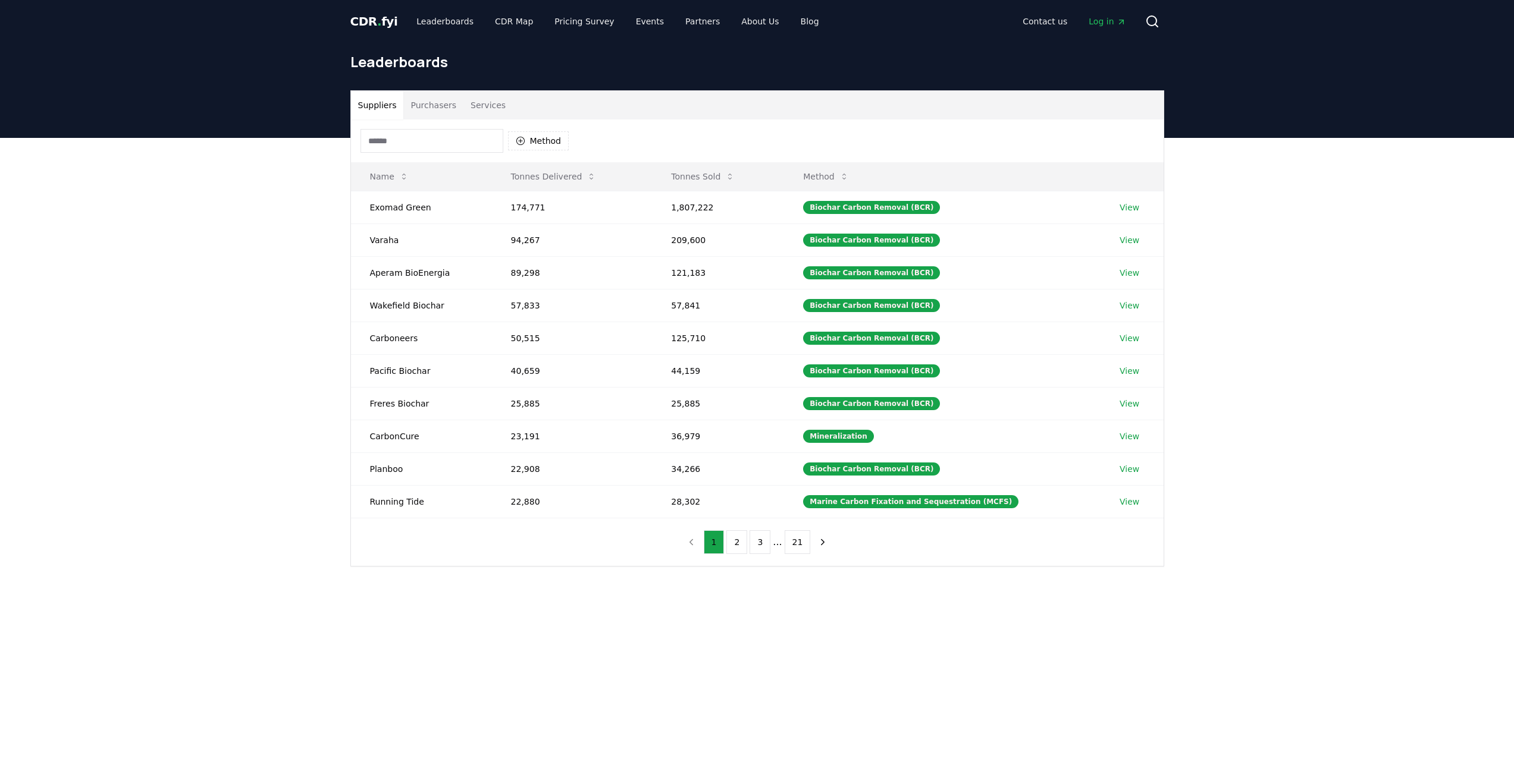
click at [430, 138] on input at bounding box center [432, 141] width 143 height 24
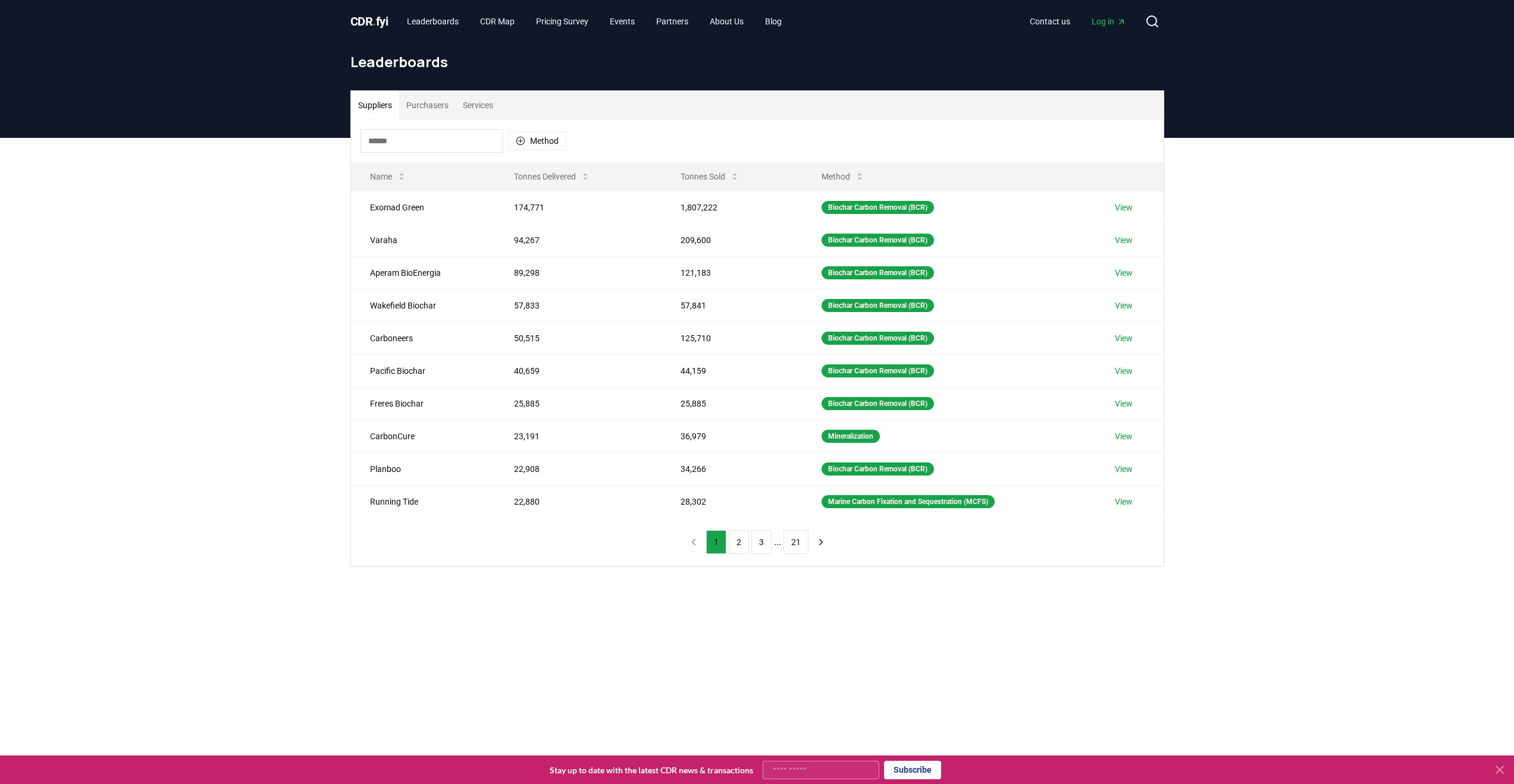
click at [418, 104] on button "Purchasers" at bounding box center [427, 105] width 56 height 28
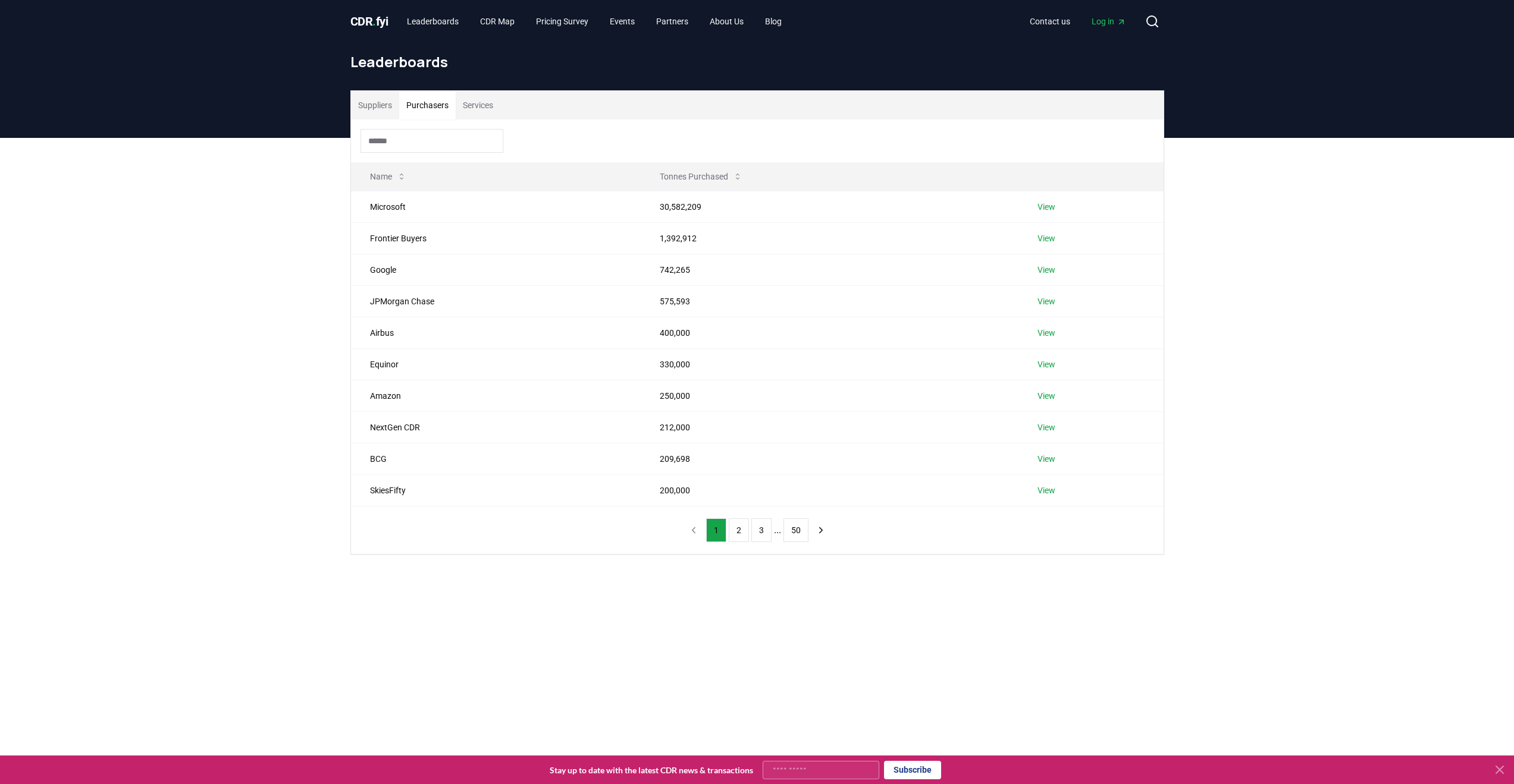
click at [424, 136] on input at bounding box center [432, 141] width 143 height 24
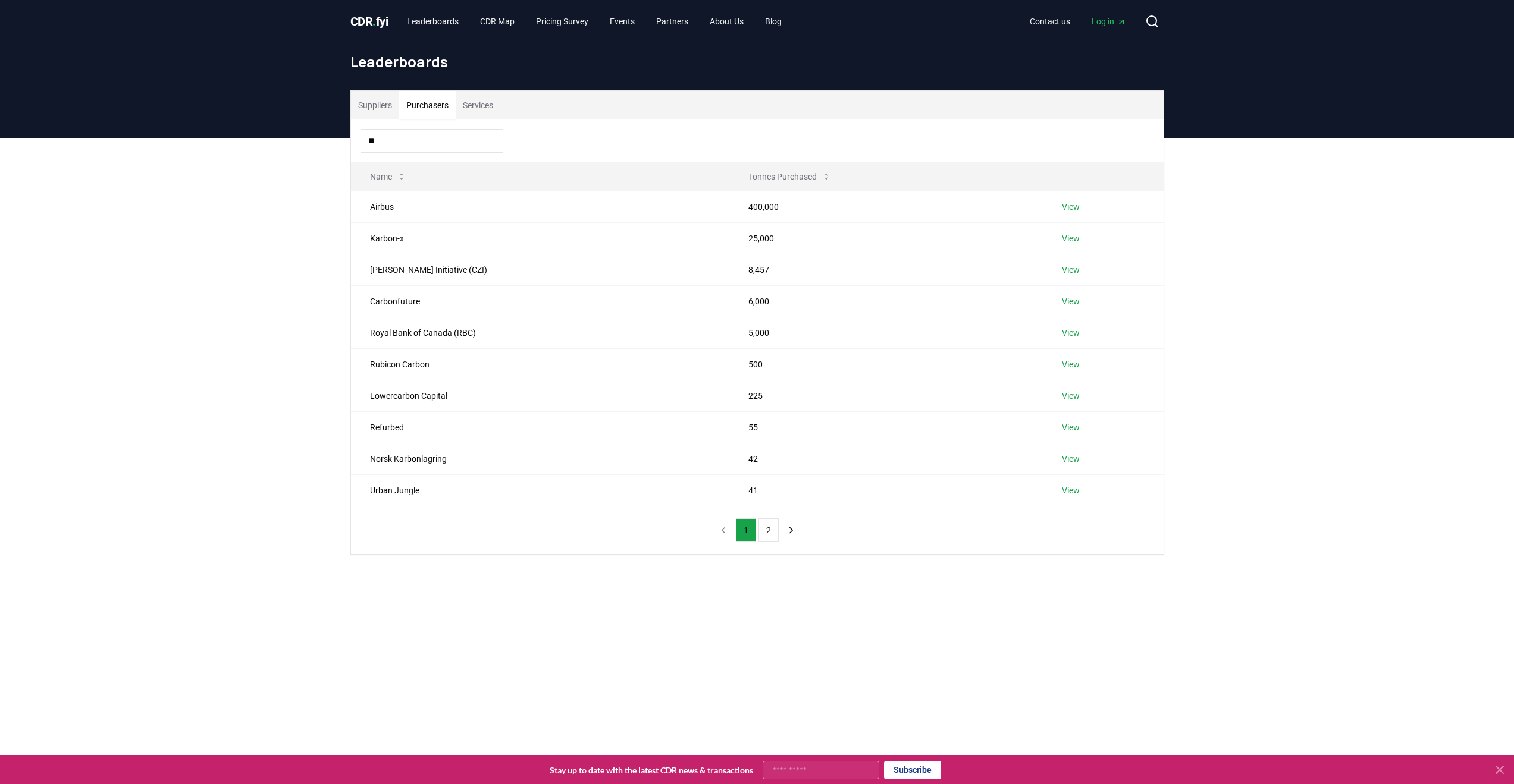
type input "*"
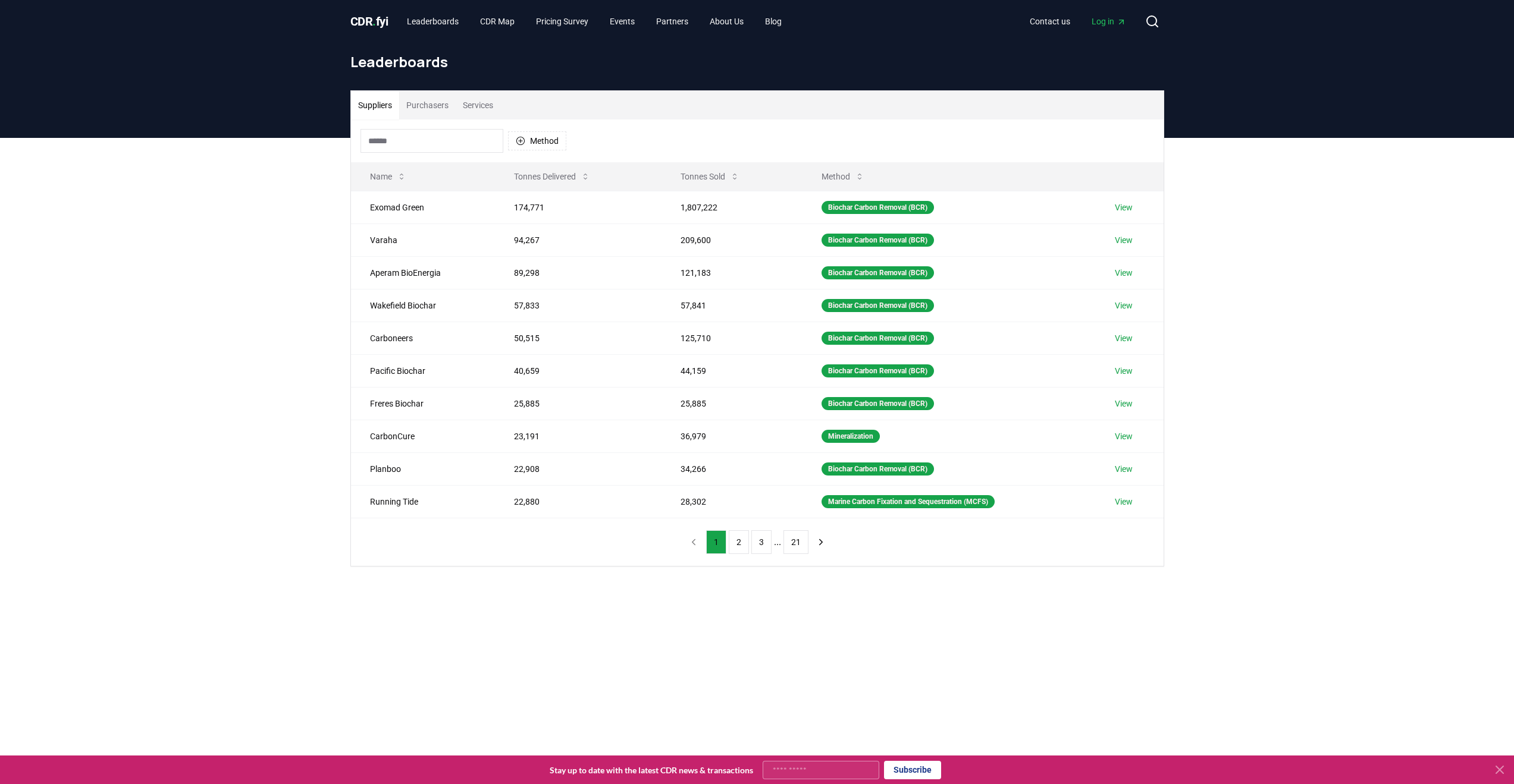
click at [371, 111] on button "Suppliers" at bounding box center [375, 105] width 48 height 28
click at [405, 136] on input at bounding box center [432, 141] width 143 height 24
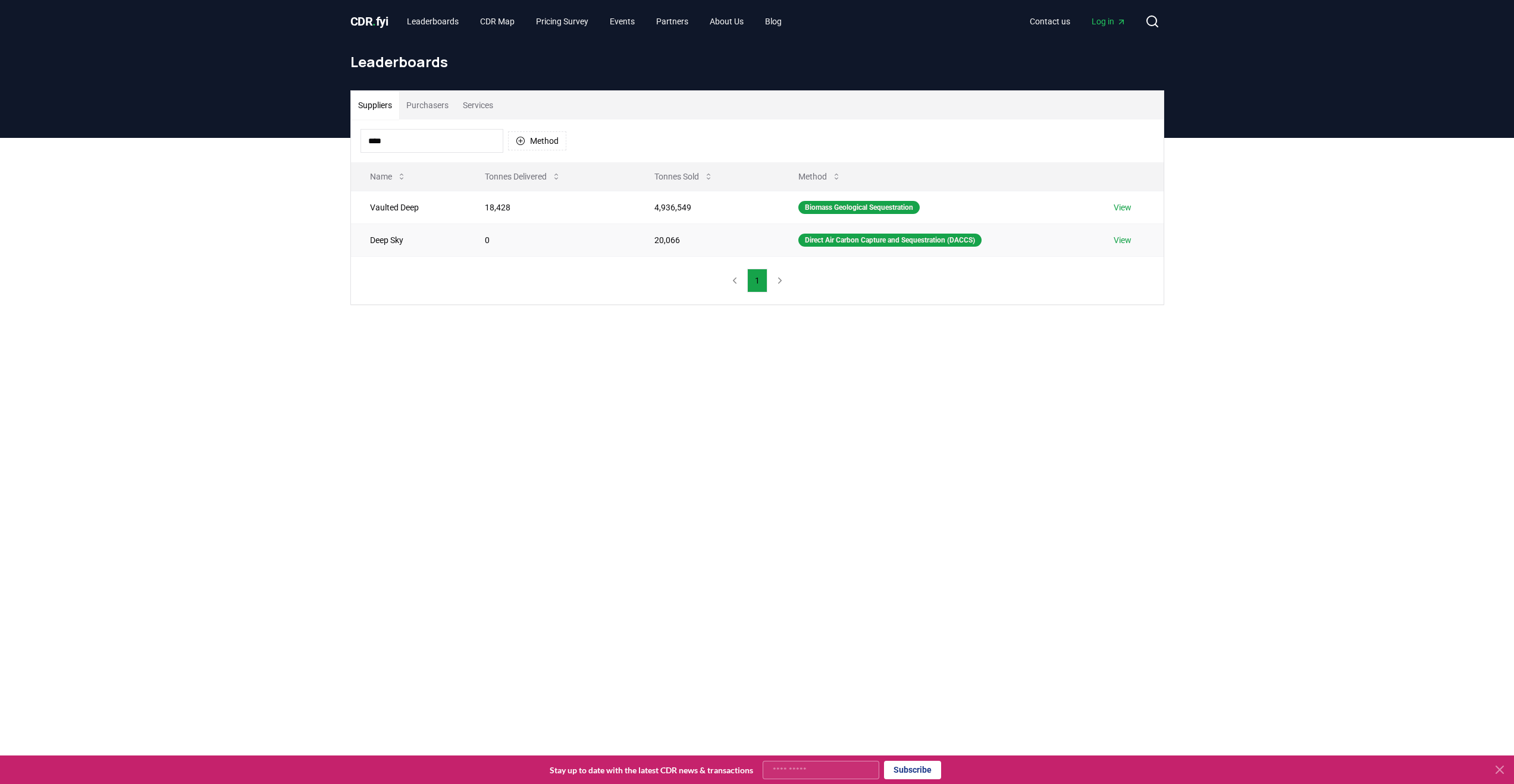
type input "****"
click at [683, 233] on td "20,066" at bounding box center [707, 240] width 144 height 33
click at [1117, 241] on link "View" at bounding box center [1122, 240] width 18 height 12
